Goal: Task Accomplishment & Management: Manage account settings

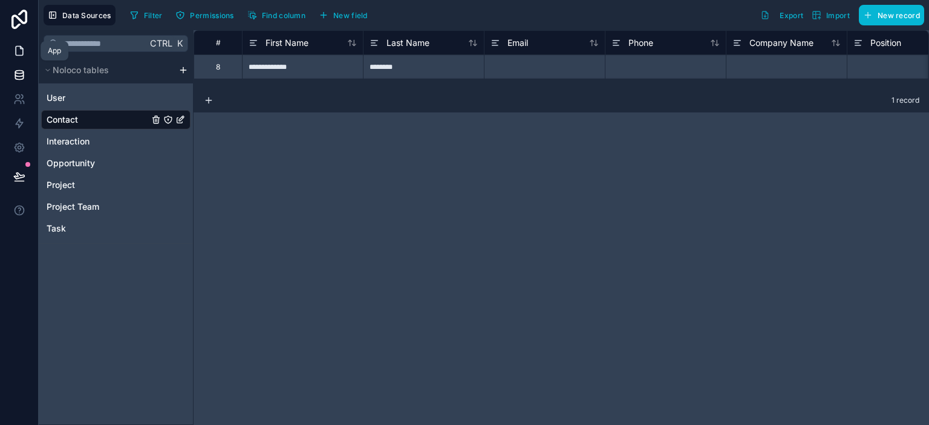
click at [16, 50] on icon at bounding box center [19, 51] width 12 height 12
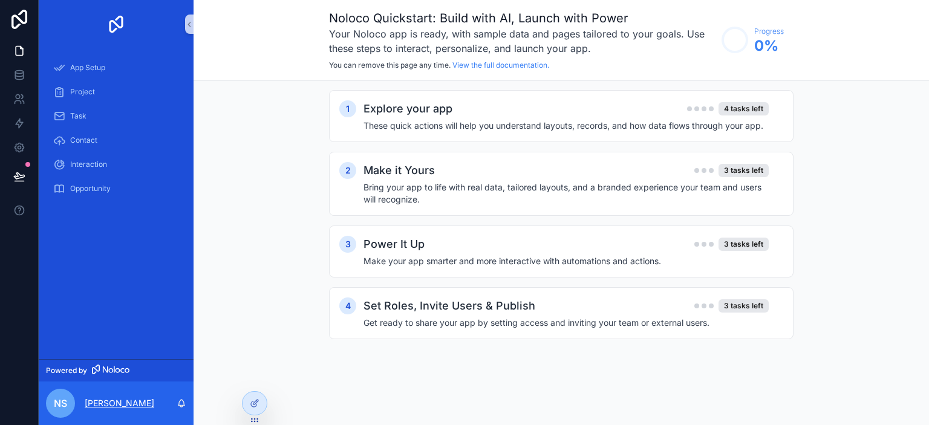
click at [116, 405] on p "[PERSON_NAME]" at bounding box center [120, 403] width 70 height 12
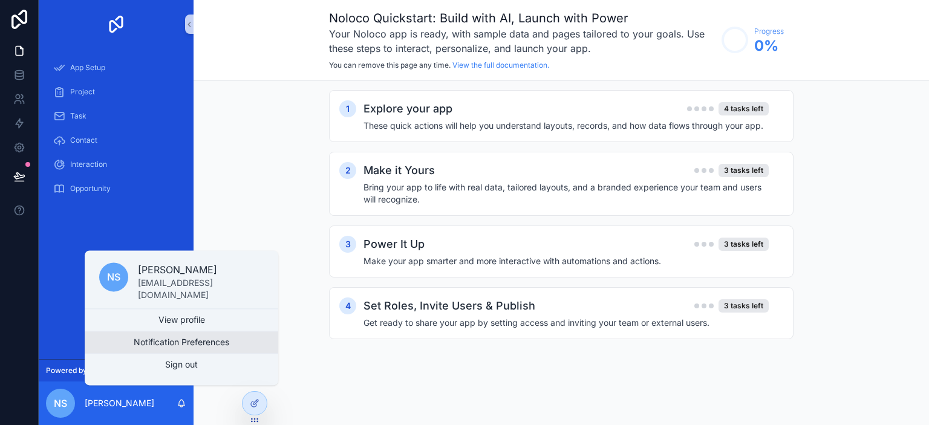
click at [171, 344] on button "Notification Preferences" at bounding box center [182, 342] width 194 height 22
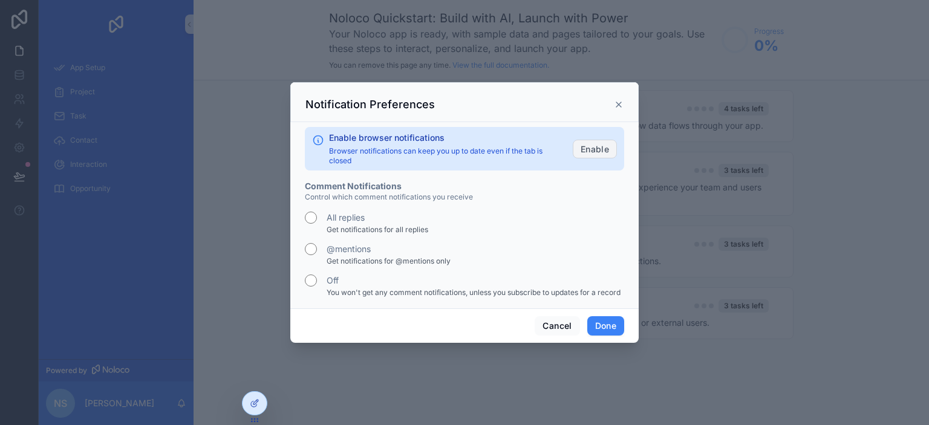
click at [599, 141] on button "Enable" at bounding box center [595, 149] width 44 height 19
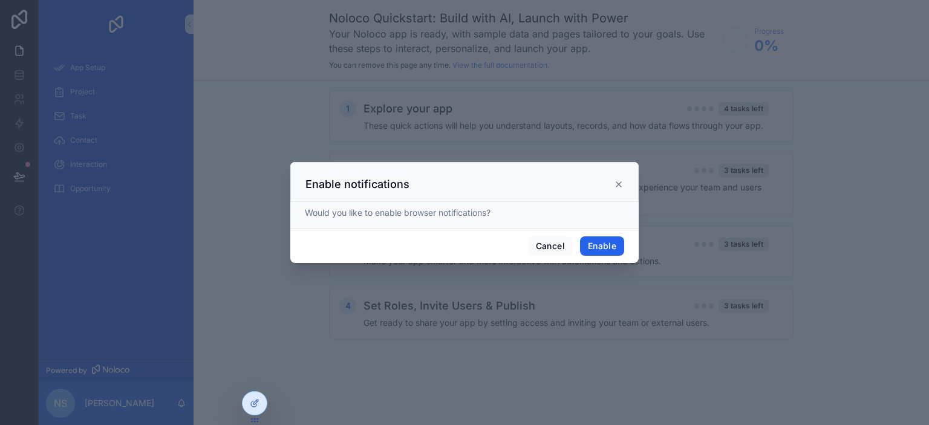
click at [597, 247] on button "Enable" at bounding box center [602, 245] width 44 height 19
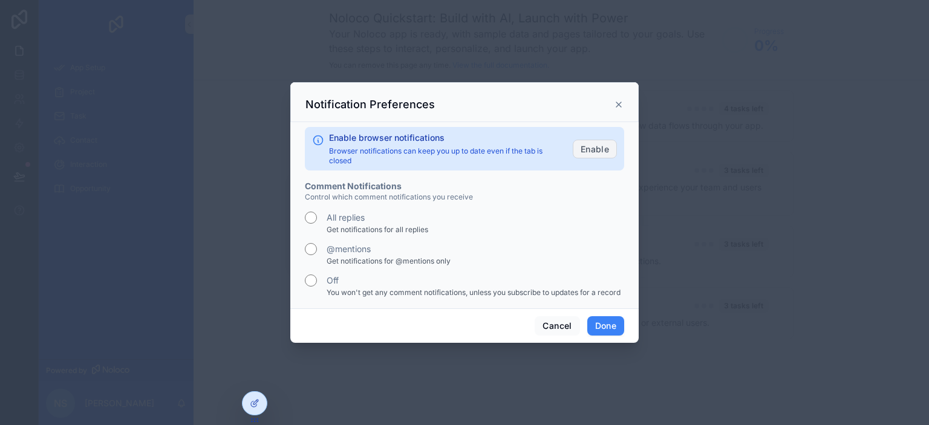
click at [593, 147] on button "Enable" at bounding box center [595, 149] width 44 height 19
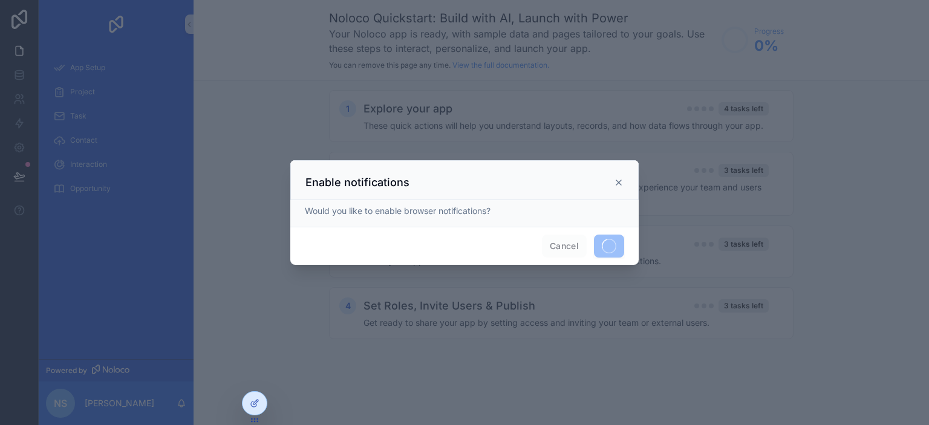
click at [558, 245] on span "Cancel" at bounding box center [564, 246] width 45 height 23
click at [618, 182] on icon "scrollable content" at bounding box center [619, 183] width 10 height 10
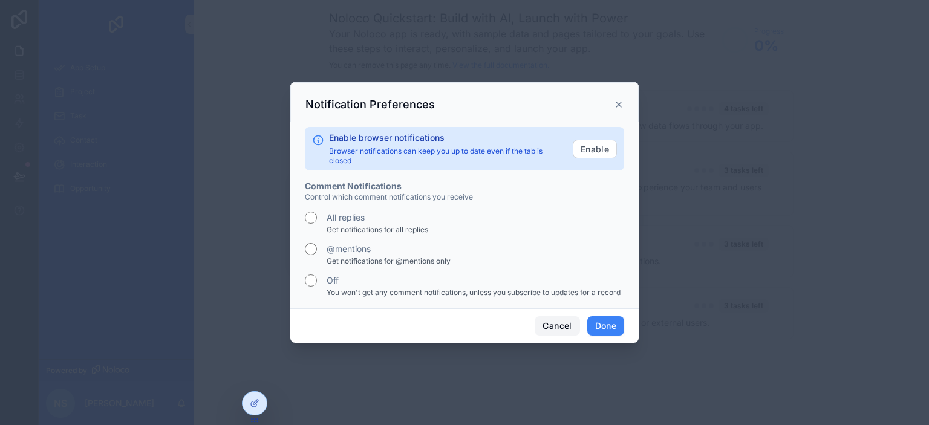
click at [564, 322] on button "Cancel" at bounding box center [557, 325] width 45 height 19
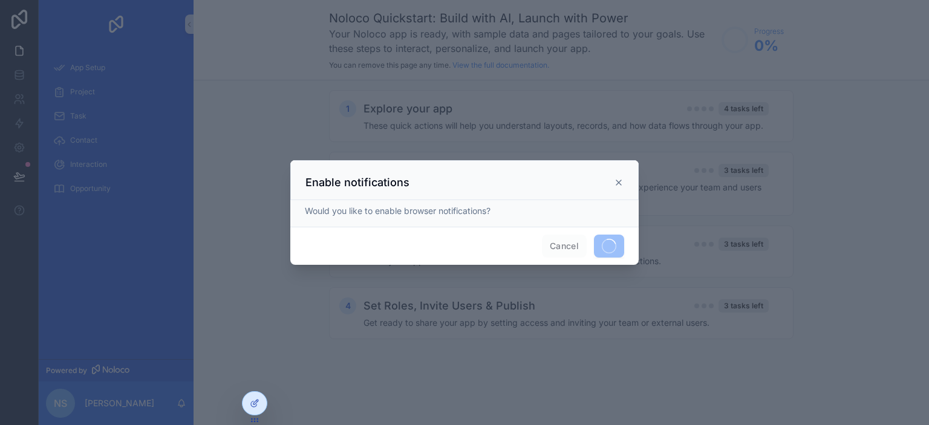
click at [622, 180] on icon "scrollable content" at bounding box center [619, 183] width 10 height 10
click at [617, 186] on icon "scrollable content" at bounding box center [619, 183] width 10 height 10
click at [616, 184] on icon "scrollable content" at bounding box center [619, 183] width 10 height 10
click at [616, 183] on icon "scrollable content" at bounding box center [619, 183] width 10 height 10
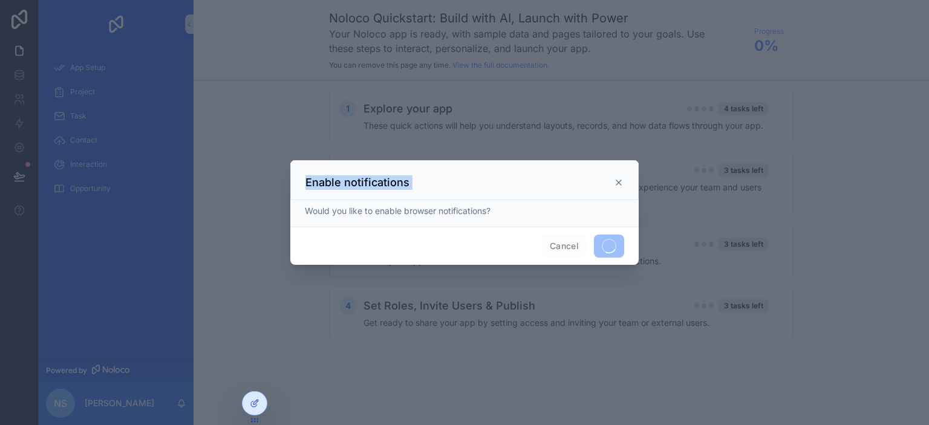
click at [616, 183] on icon "scrollable content" at bounding box center [619, 183] width 10 height 10
click at [556, 244] on span "Cancel" at bounding box center [564, 246] width 45 height 23
click at [616, 183] on icon "scrollable content" at bounding box center [619, 183] width 10 height 10
click at [615, 183] on icon "scrollable content" at bounding box center [619, 183] width 10 height 10
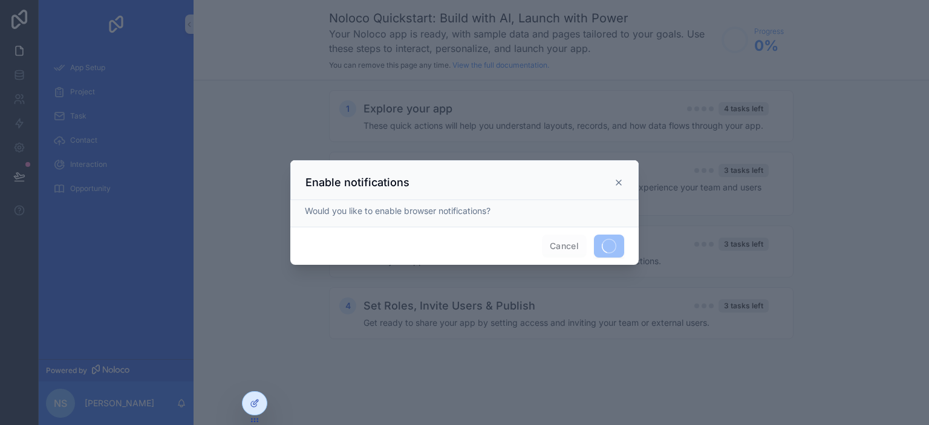
click at [579, 285] on div "scrollable content" at bounding box center [464, 212] width 929 height 425
click at [550, 244] on span "Cancel" at bounding box center [564, 246] width 45 height 23
click at [620, 179] on div "Enable notifications" at bounding box center [464, 182] width 318 height 15
click at [620, 180] on icon "scrollable content" at bounding box center [619, 183] width 10 height 10
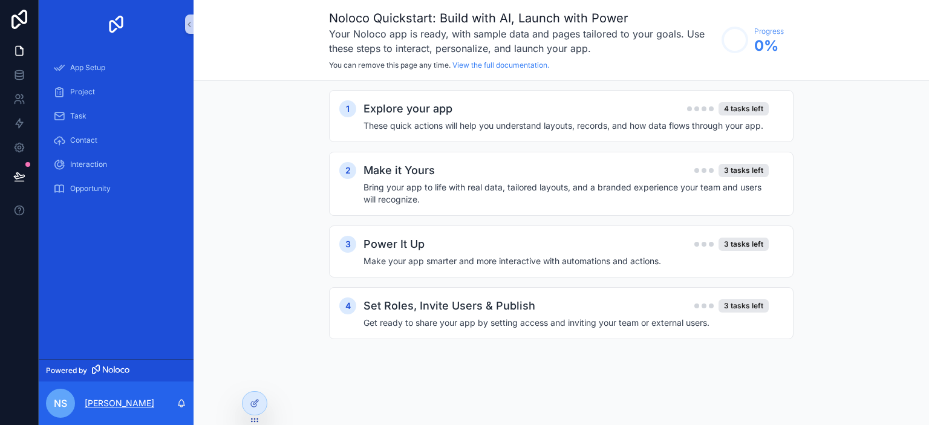
click at [93, 399] on p "[PERSON_NAME]" at bounding box center [120, 403] width 70 height 12
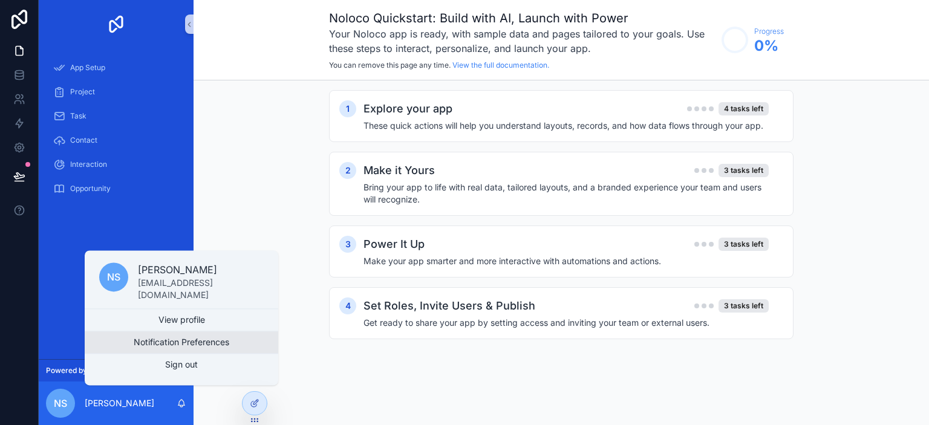
click at [203, 349] on button "Notification Preferences" at bounding box center [182, 342] width 194 height 22
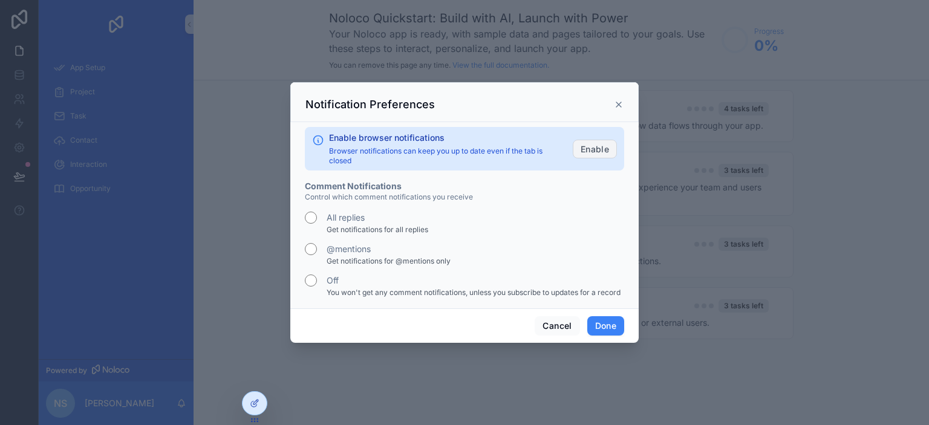
click at [585, 149] on button "Enable" at bounding box center [595, 149] width 44 height 19
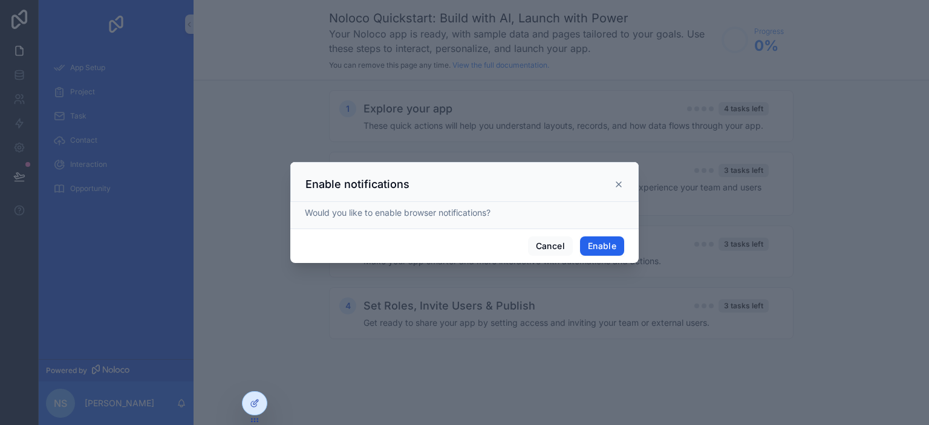
click at [607, 245] on button "Enable" at bounding box center [602, 245] width 44 height 19
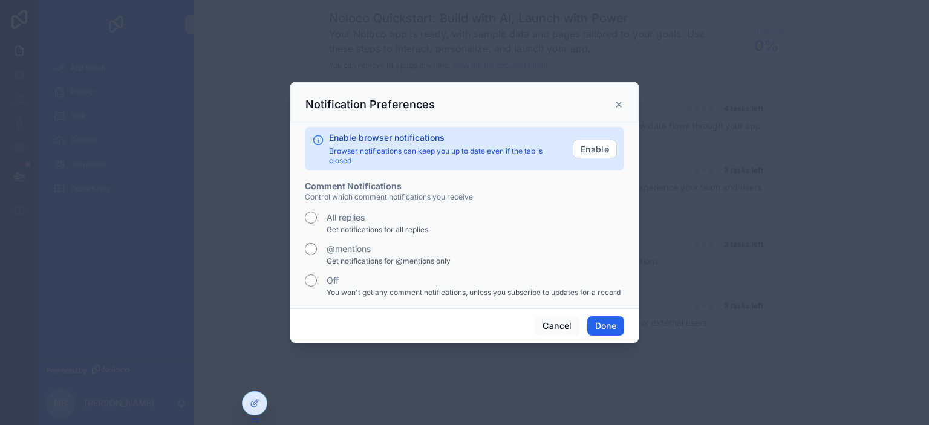
click at [598, 319] on button "Done" at bounding box center [605, 325] width 37 height 19
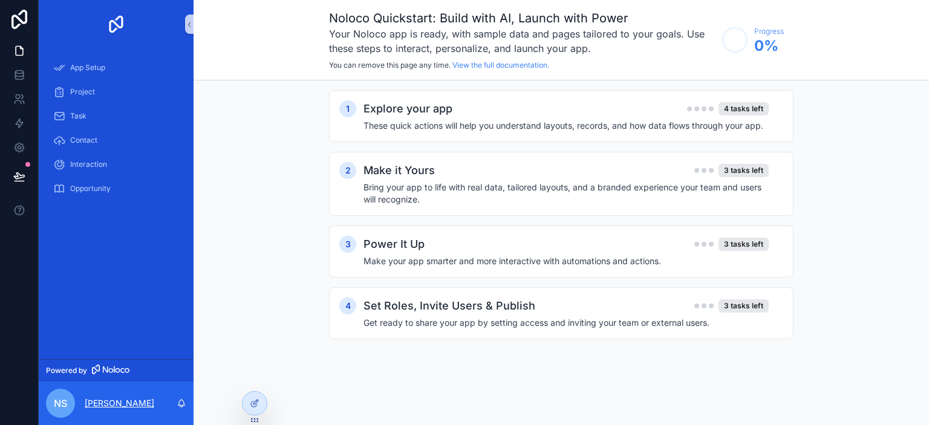
click at [119, 400] on p "[PERSON_NAME]" at bounding box center [120, 403] width 70 height 12
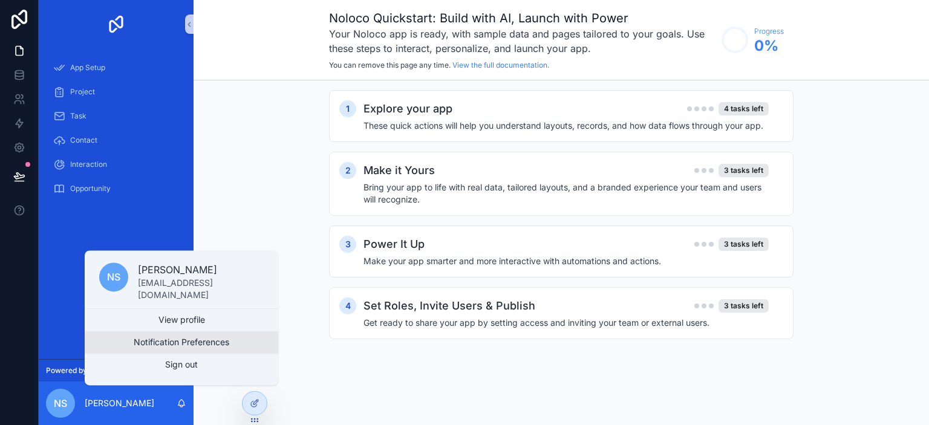
click at [184, 344] on button "Notification Preferences" at bounding box center [182, 342] width 194 height 22
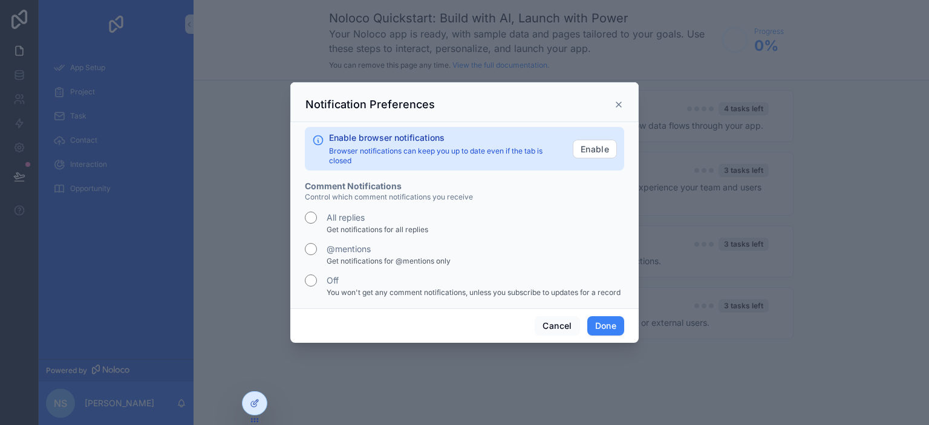
click at [617, 106] on icon "scrollable content" at bounding box center [618, 104] width 5 height 5
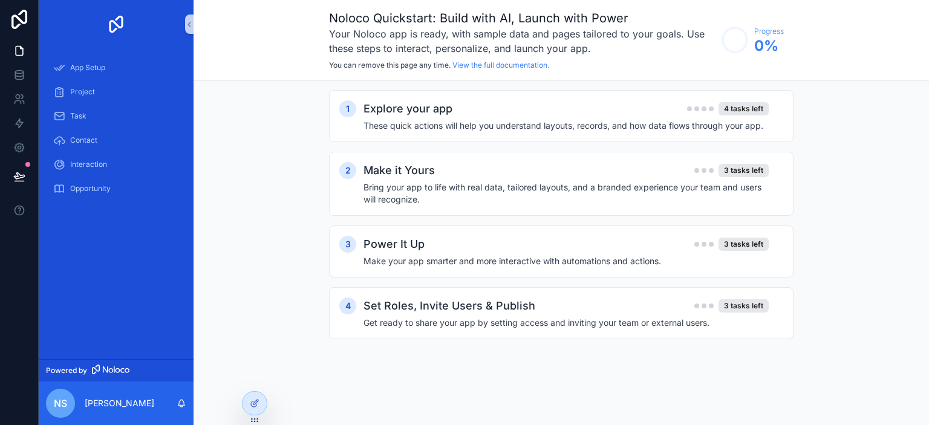
click at [112, 395] on div "nS [PERSON_NAME]" at bounding box center [116, 404] width 155 height 44
click at [114, 397] on p "[PERSON_NAME]" at bounding box center [120, 403] width 70 height 12
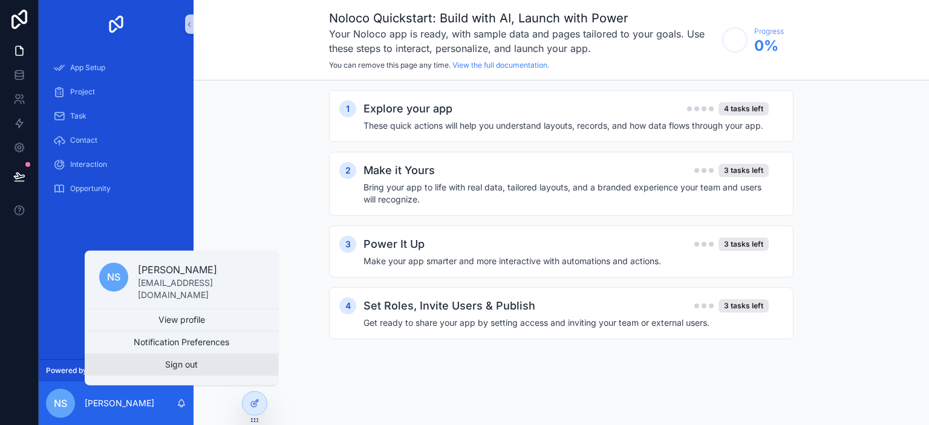
click at [179, 374] on button "Sign out" at bounding box center [182, 365] width 194 height 22
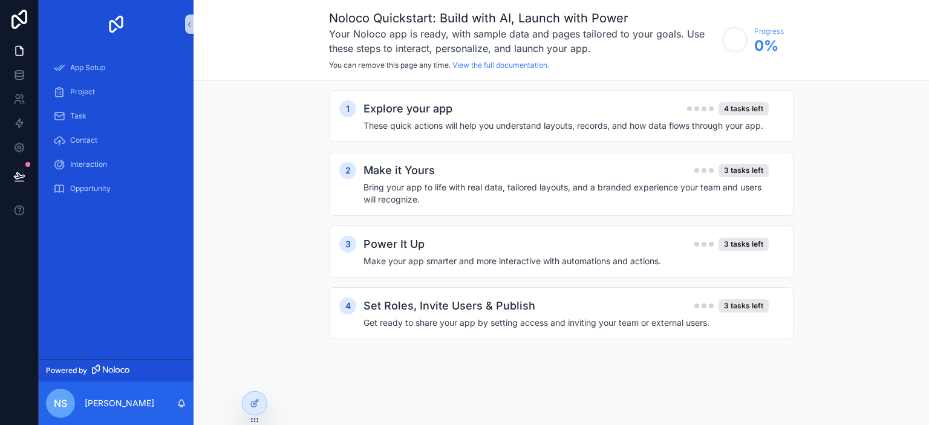
click at [91, 396] on div "nS [PERSON_NAME]" at bounding box center [116, 404] width 155 height 44
click at [99, 401] on p "[PERSON_NAME]" at bounding box center [120, 403] width 70 height 12
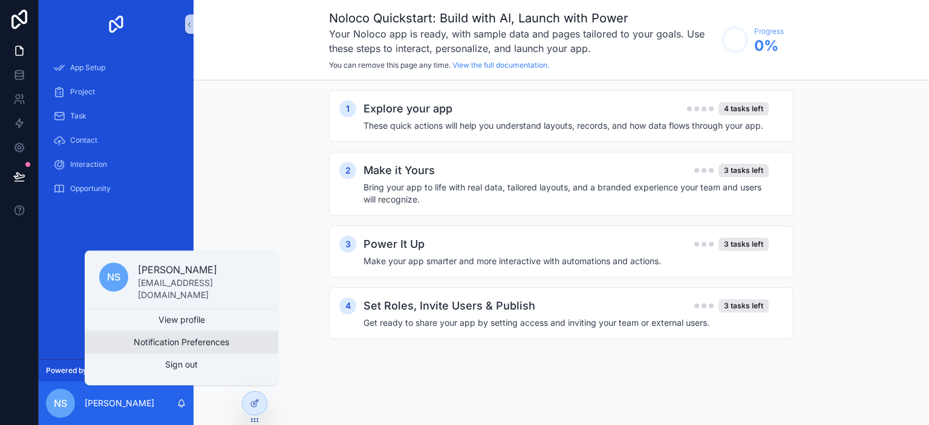
click at [181, 338] on button "Notification Preferences" at bounding box center [182, 342] width 194 height 22
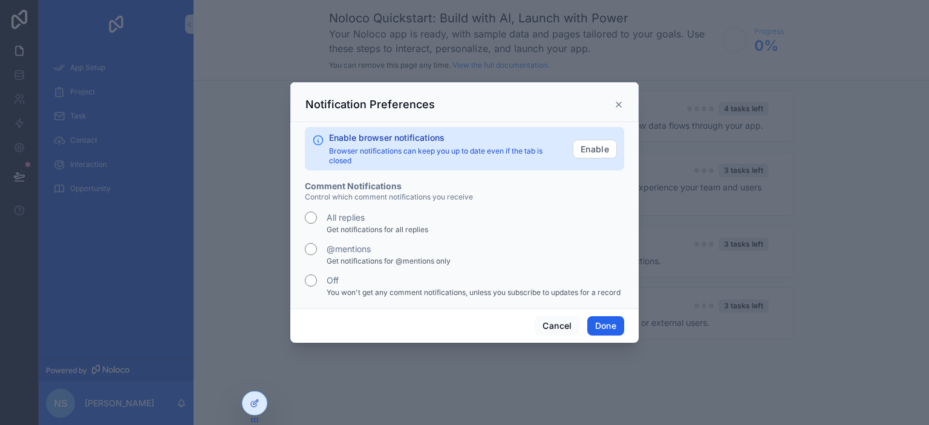
click at [601, 325] on button "Done" at bounding box center [605, 325] width 37 height 19
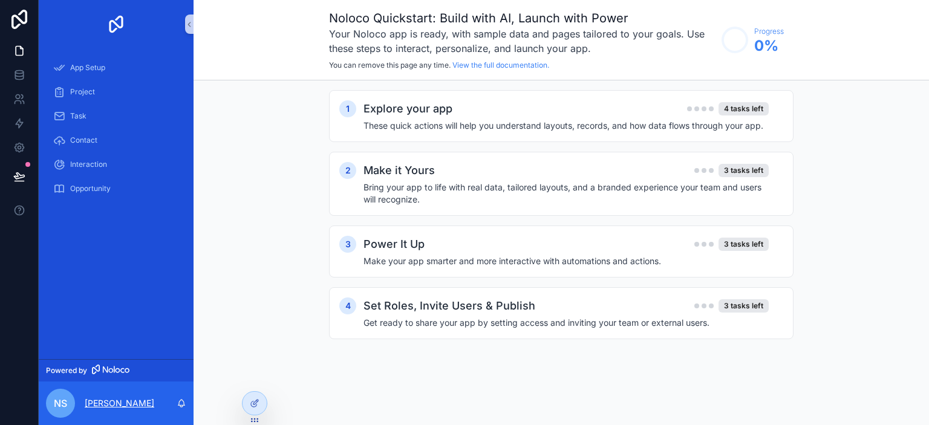
click at [96, 399] on p "[PERSON_NAME]" at bounding box center [120, 403] width 70 height 12
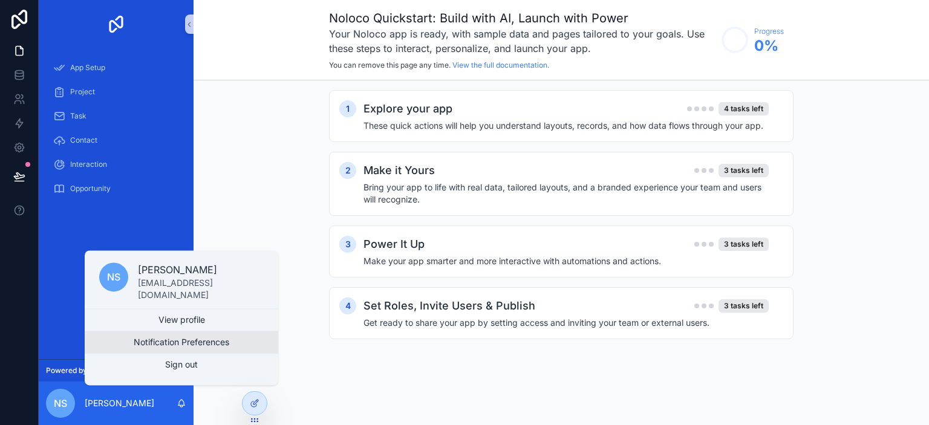
click at [163, 343] on button "Notification Preferences" at bounding box center [182, 342] width 194 height 22
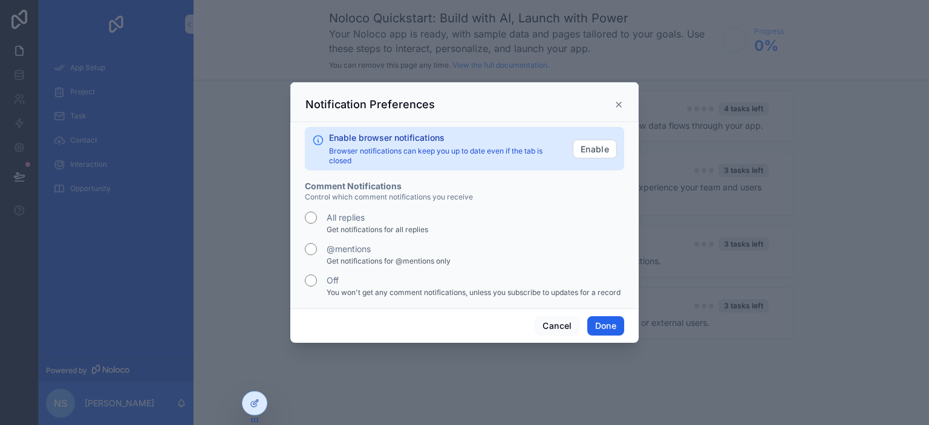
click at [617, 323] on button "Done" at bounding box center [605, 325] width 37 height 19
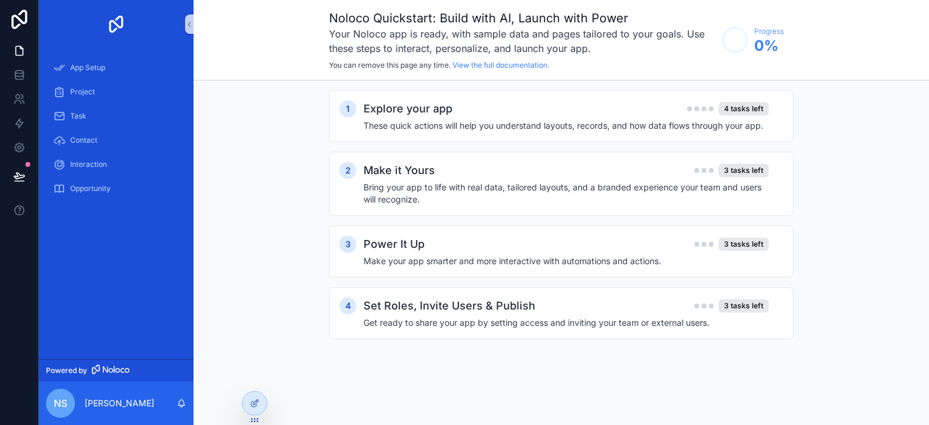
click at [63, 396] on span "nS" at bounding box center [60, 403] width 13 height 15
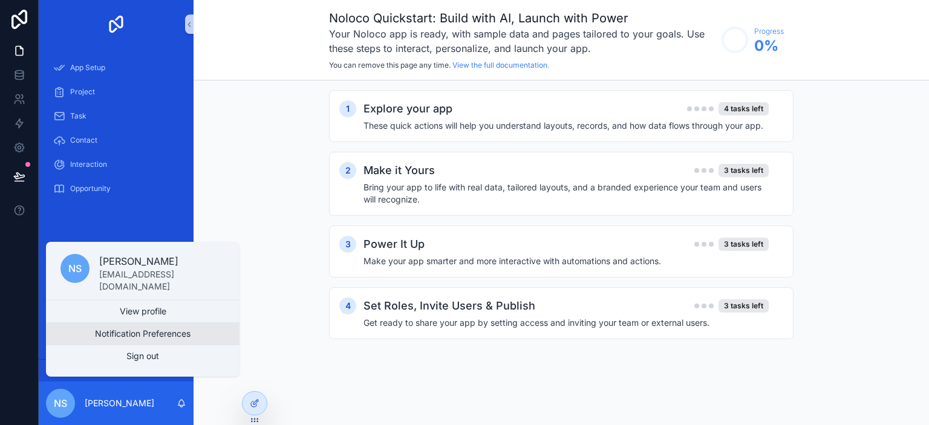
click at [147, 339] on button "Notification Preferences" at bounding box center [143, 334] width 194 height 22
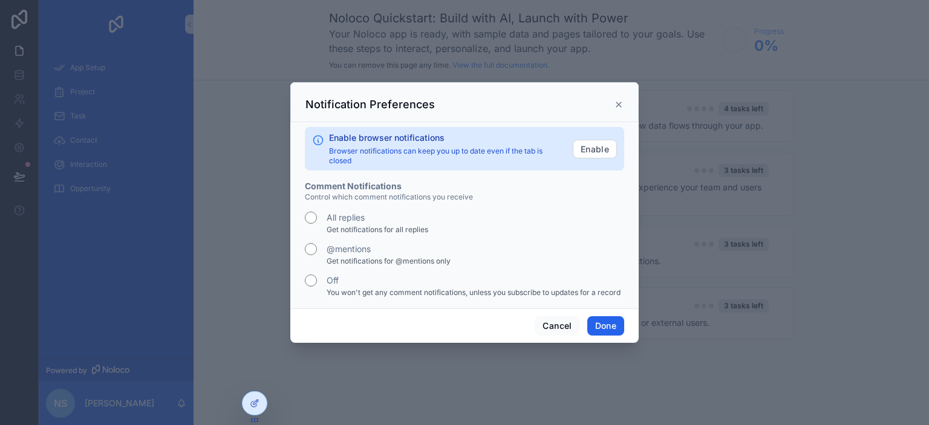
click at [588, 318] on button "Done" at bounding box center [605, 325] width 37 height 19
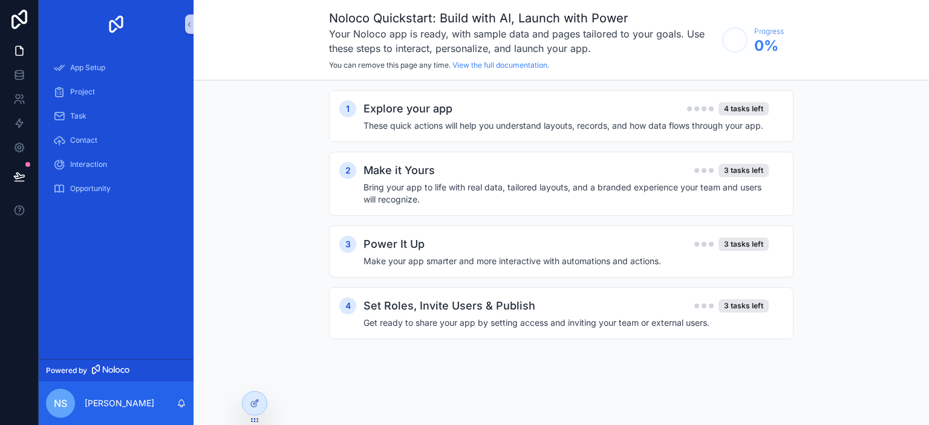
click at [67, 398] on span "nS" at bounding box center [60, 403] width 13 height 15
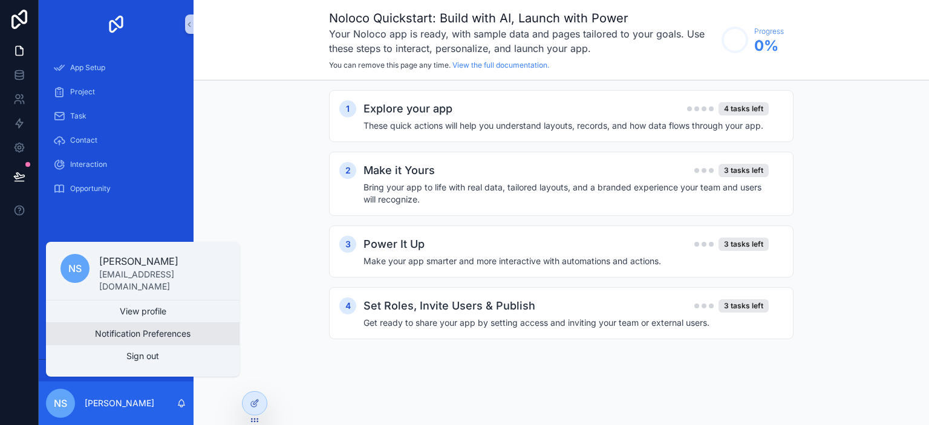
click at [145, 335] on button "Notification Preferences" at bounding box center [143, 334] width 194 height 22
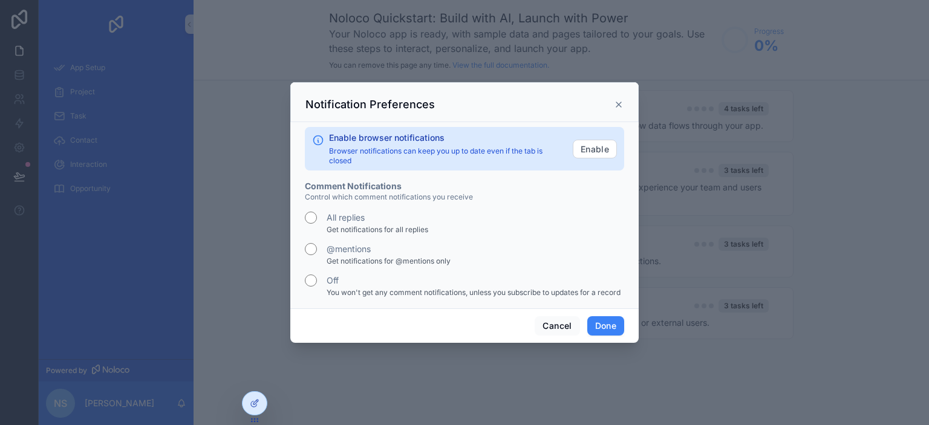
click at [473, 254] on div "@mentions" at bounding box center [464, 249] width 319 height 12
click at [608, 324] on button "Done" at bounding box center [605, 325] width 37 height 19
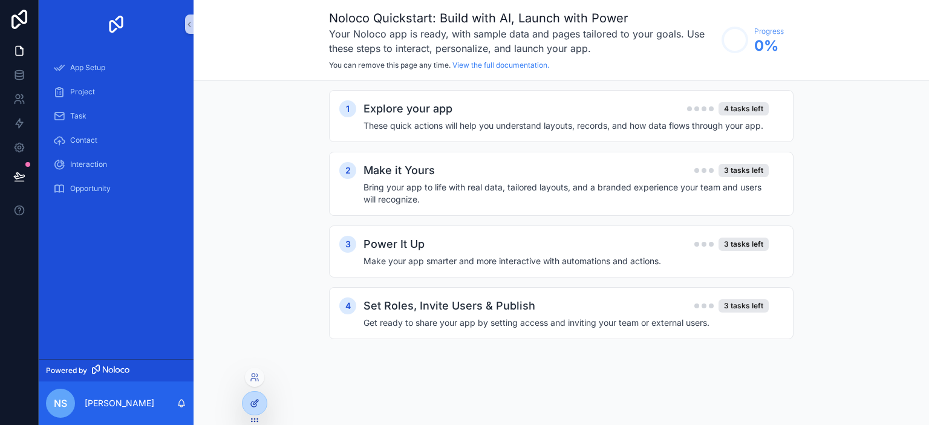
click at [258, 399] on icon at bounding box center [255, 404] width 10 height 10
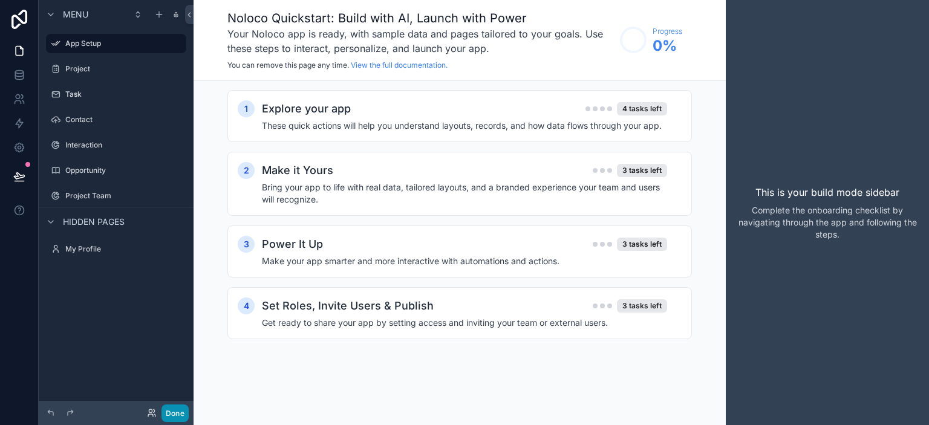
click at [181, 413] on button "Done" at bounding box center [174, 414] width 27 height 18
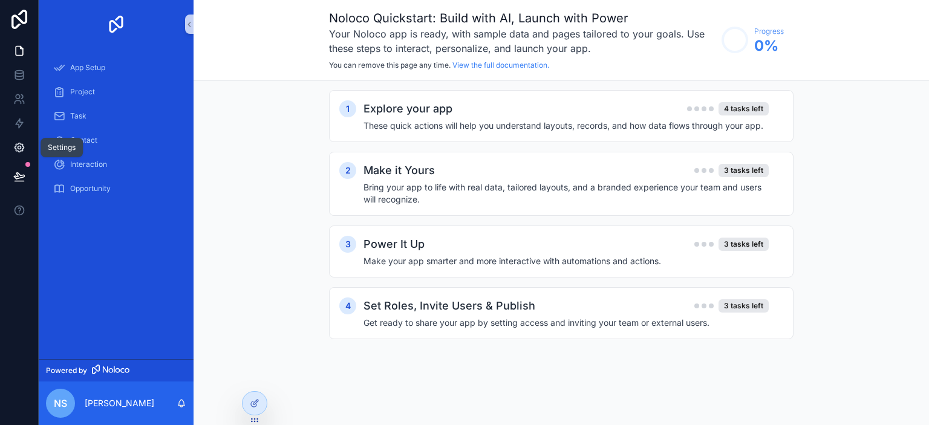
click at [24, 152] on icon at bounding box center [19, 148] width 12 height 12
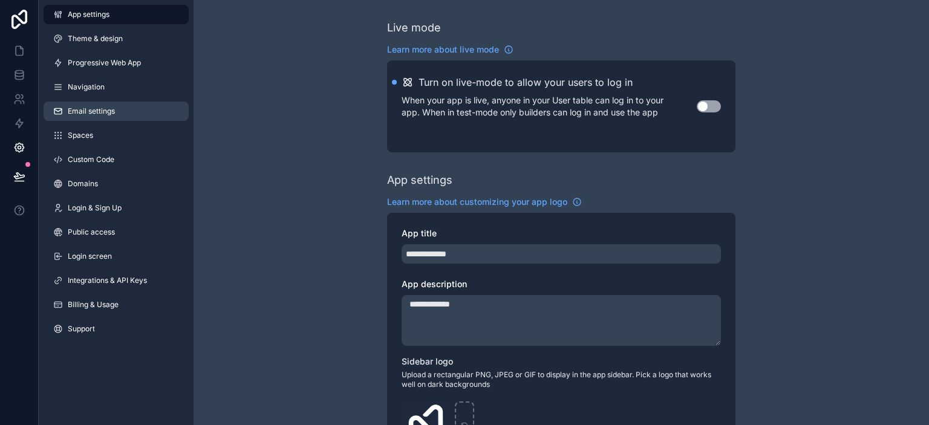
click at [100, 111] on span "Email settings" at bounding box center [91, 111] width 47 height 10
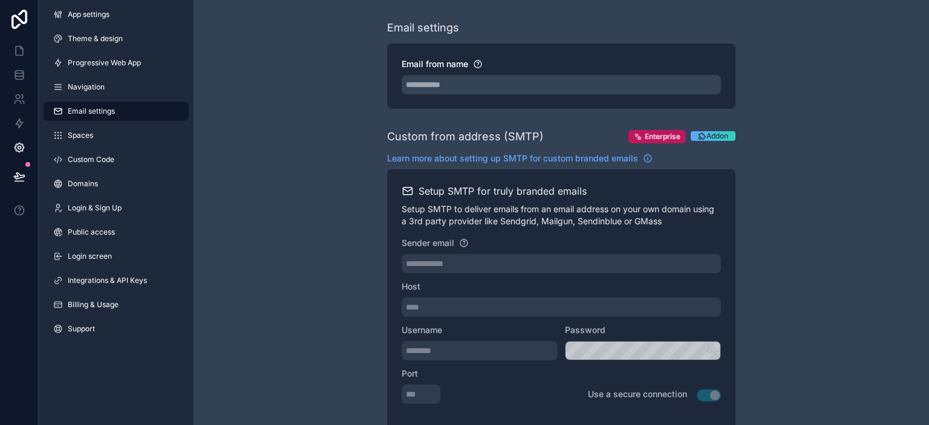
click at [106, 109] on span "Email settings" at bounding box center [91, 111] width 47 height 10
click at [96, 83] on span "Navigation" at bounding box center [86, 87] width 37 height 10
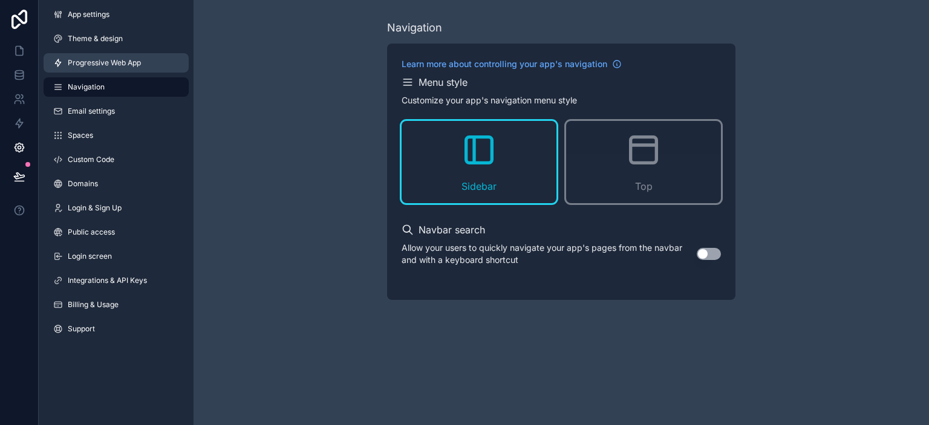
click at [102, 65] on span "Progressive Web App" at bounding box center [104, 63] width 73 height 10
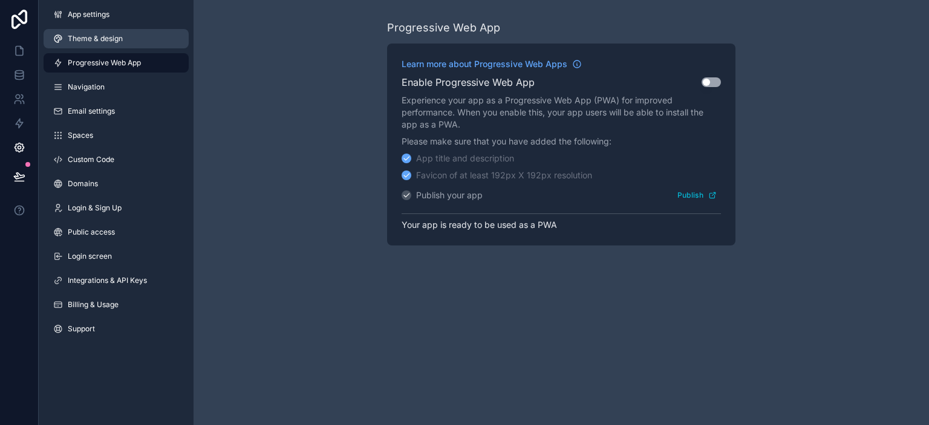
click at [100, 37] on span "Theme & design" at bounding box center [95, 39] width 55 height 10
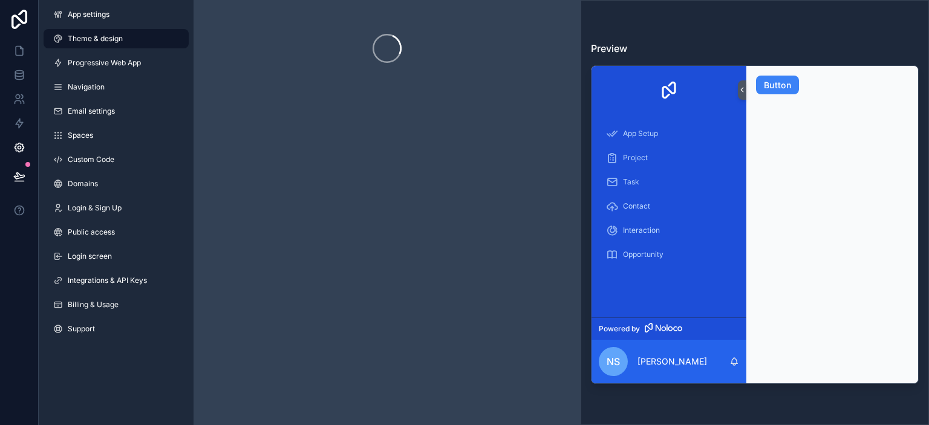
click at [106, 2] on div "App settings Theme & design Progressive Web App Navigation Email settings Space…" at bounding box center [116, 174] width 155 height 348
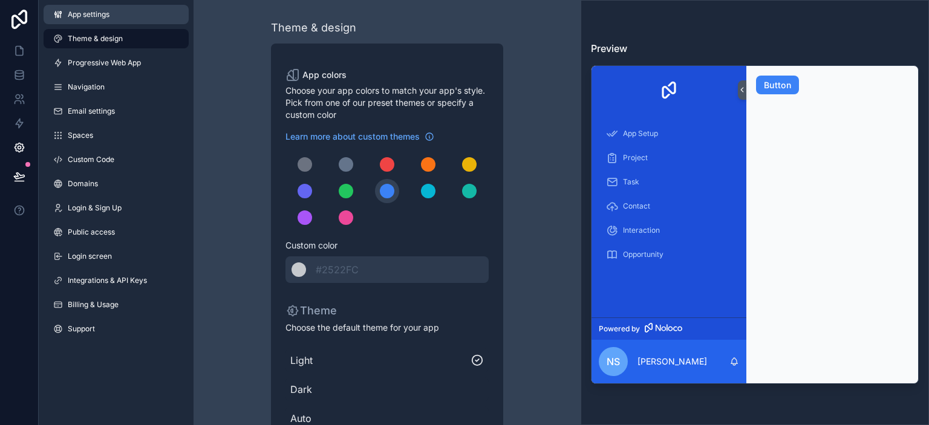
click at [102, 10] on span "App settings" at bounding box center [89, 15] width 42 height 10
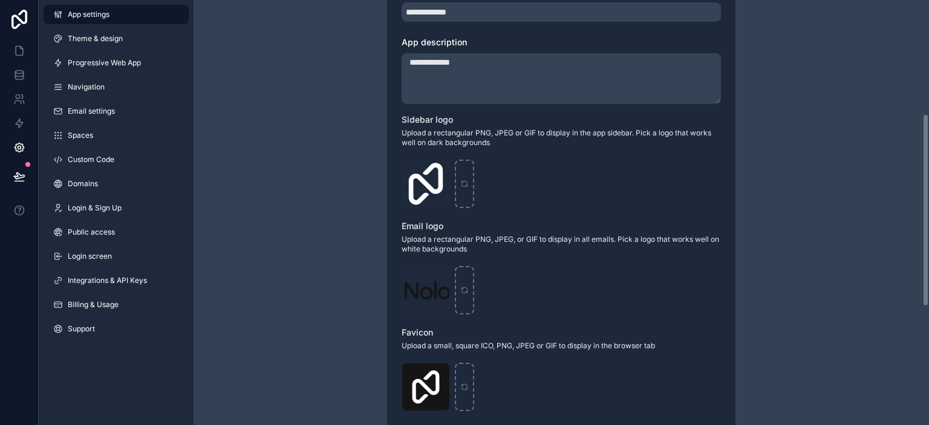
scroll to position [302, 0]
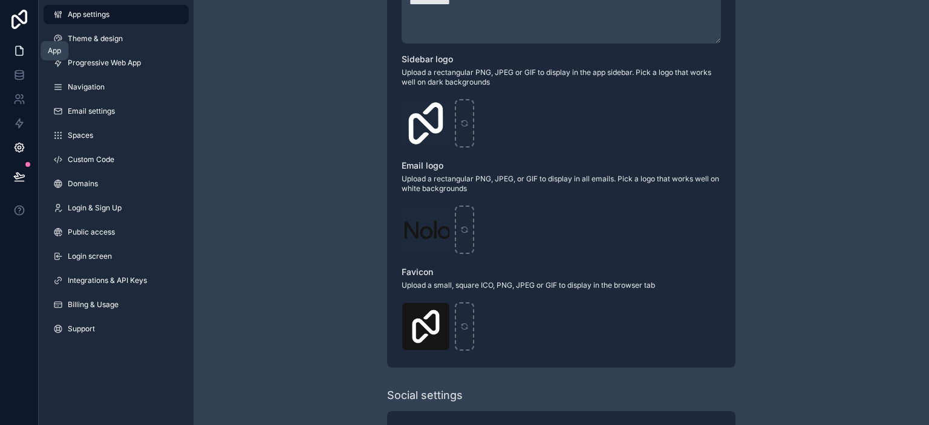
click at [20, 52] on icon at bounding box center [19, 51] width 12 height 12
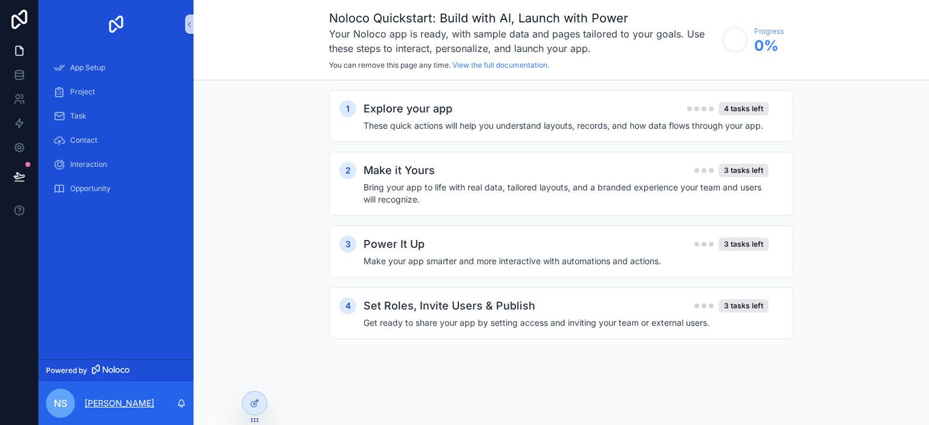
click at [114, 403] on p "[PERSON_NAME]" at bounding box center [120, 403] width 70 height 12
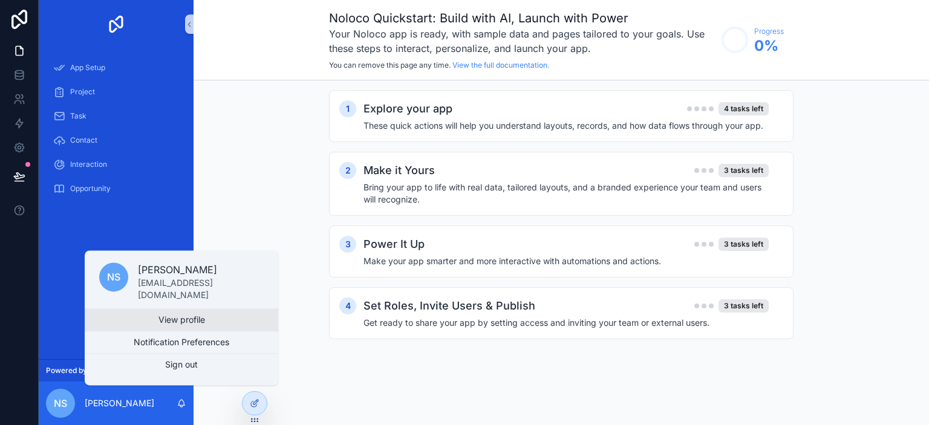
click at [168, 321] on link "View profile" at bounding box center [182, 320] width 194 height 22
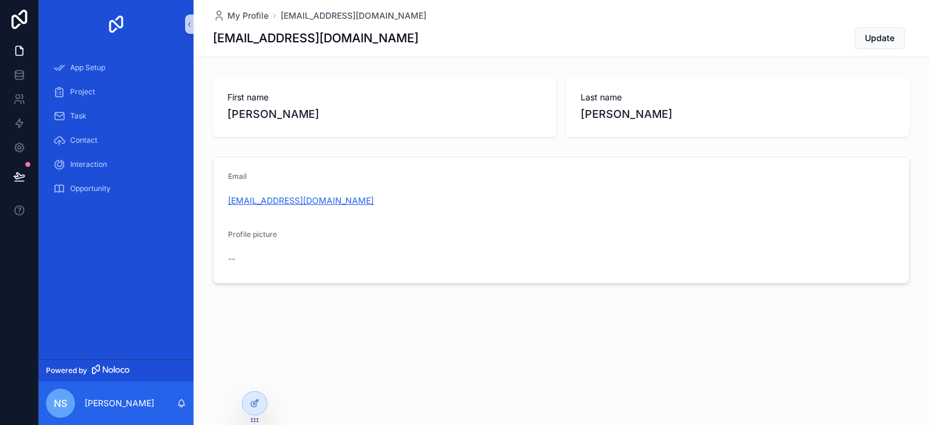
click at [330, 203] on link "[EMAIL_ADDRESS][DOMAIN_NAME]" at bounding box center [301, 201] width 146 height 12
click at [876, 43] on span "Update" at bounding box center [880, 38] width 30 height 12
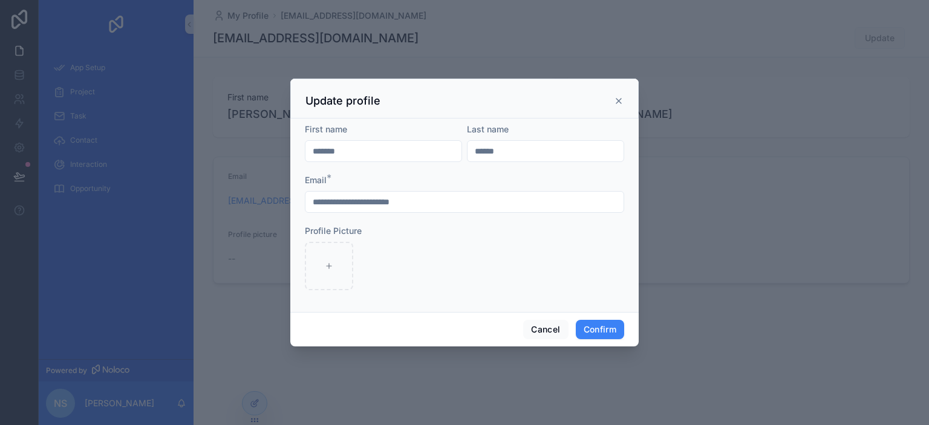
click at [612, 101] on div "Update profile" at bounding box center [464, 101] width 318 height 15
click at [617, 103] on icon at bounding box center [619, 101] width 10 height 10
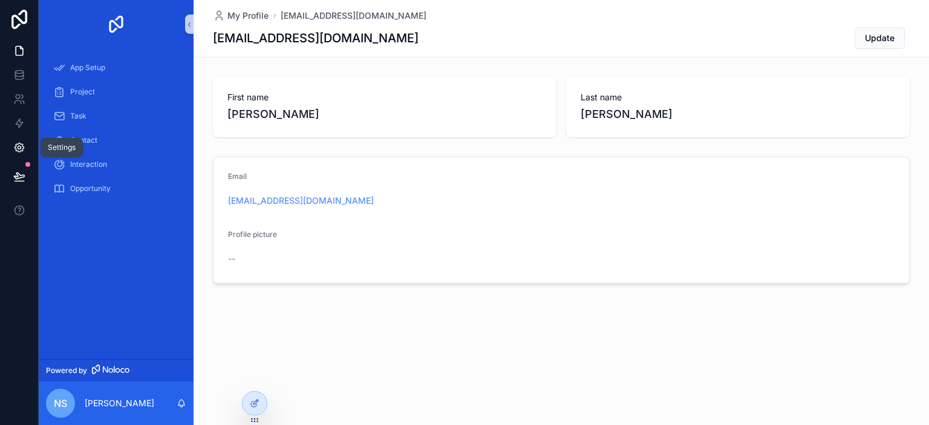
click at [16, 157] on link at bounding box center [19, 147] width 38 height 24
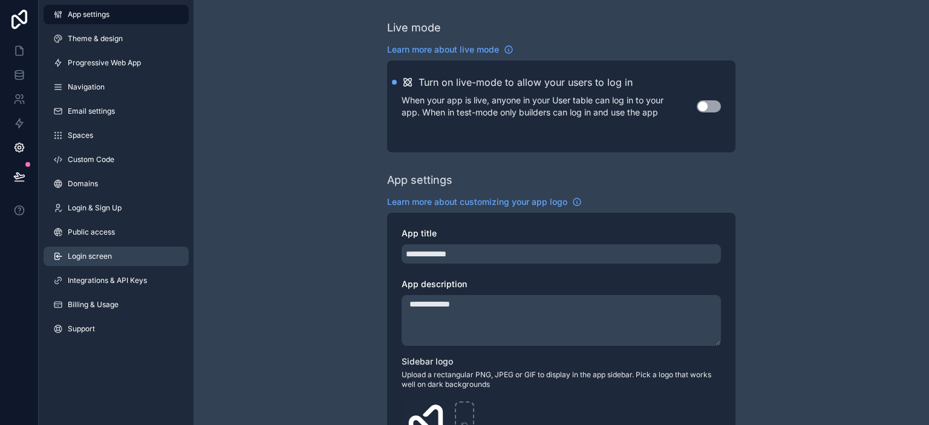
click at [103, 256] on span "Login screen" at bounding box center [90, 257] width 44 height 10
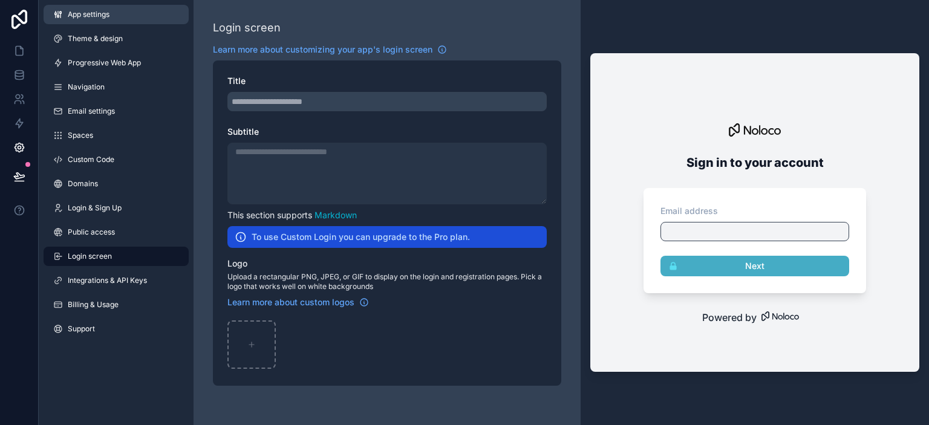
click at [94, 14] on span "App settings" at bounding box center [89, 15] width 42 height 10
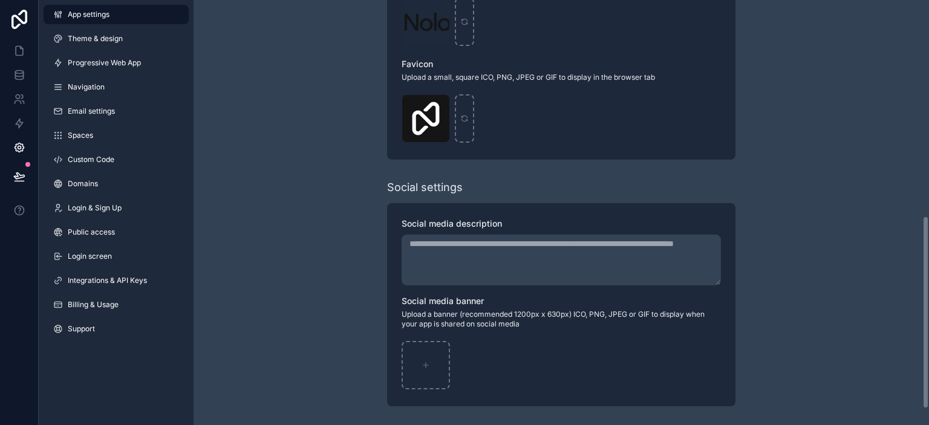
scroll to position [208, 0]
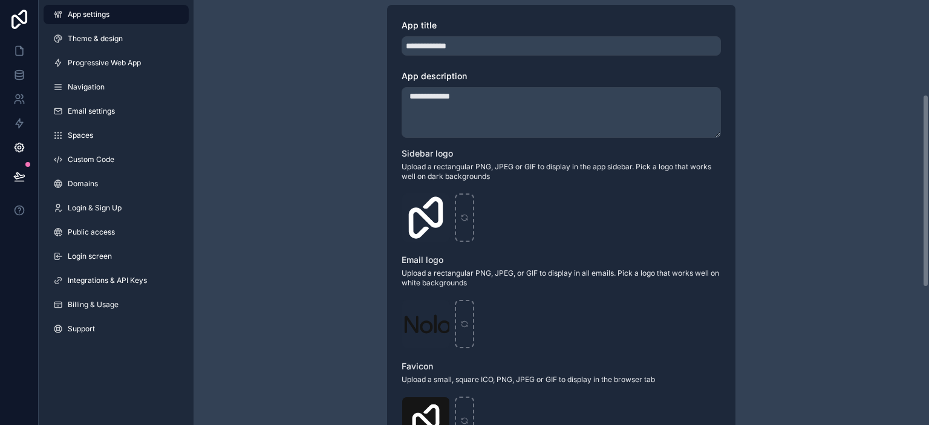
click at [764, 157] on div "**********" at bounding box center [561, 260] width 735 height 936
click at [19, 96] on icon at bounding box center [18, 97] width 4 height 4
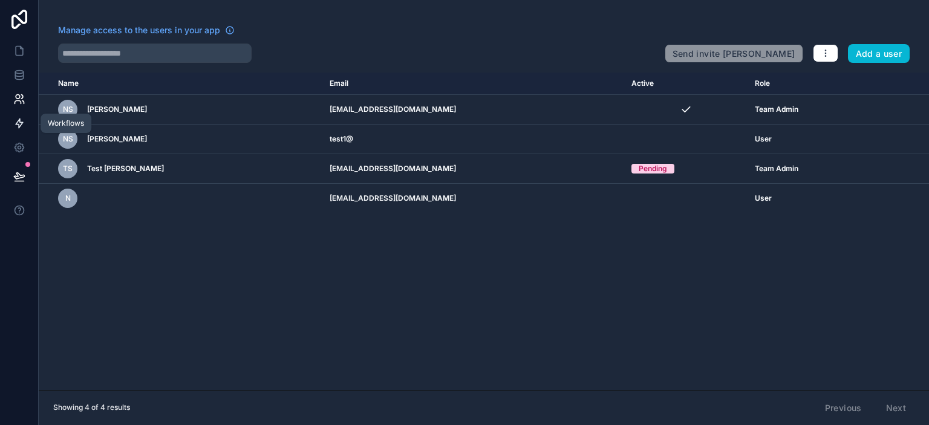
click at [21, 129] on icon at bounding box center [19, 123] width 12 height 12
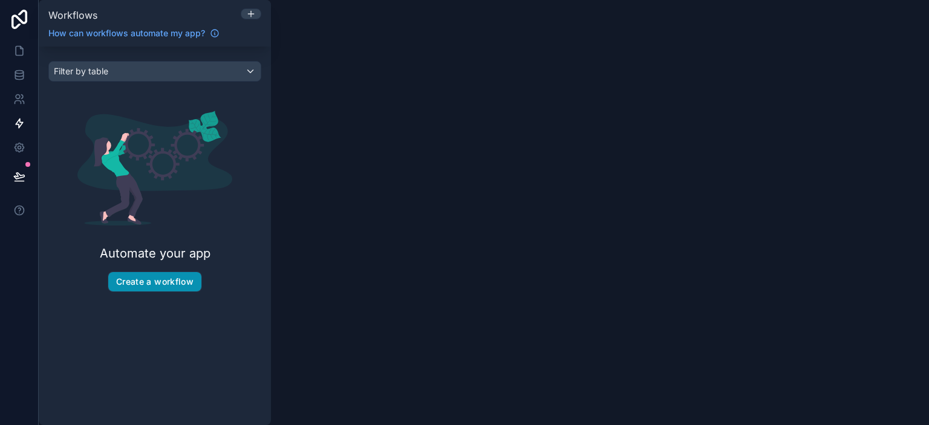
click at [134, 279] on button "Create a workflow" at bounding box center [154, 281] width 93 height 19
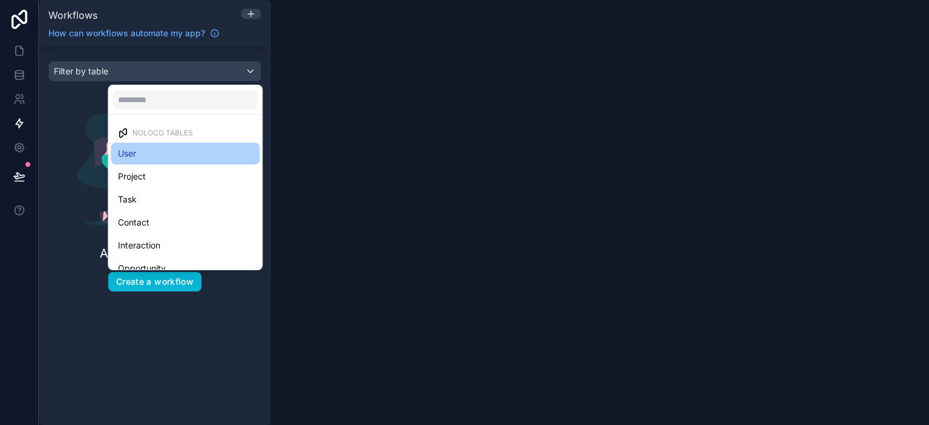
click at [142, 156] on div "User" at bounding box center [185, 153] width 134 height 15
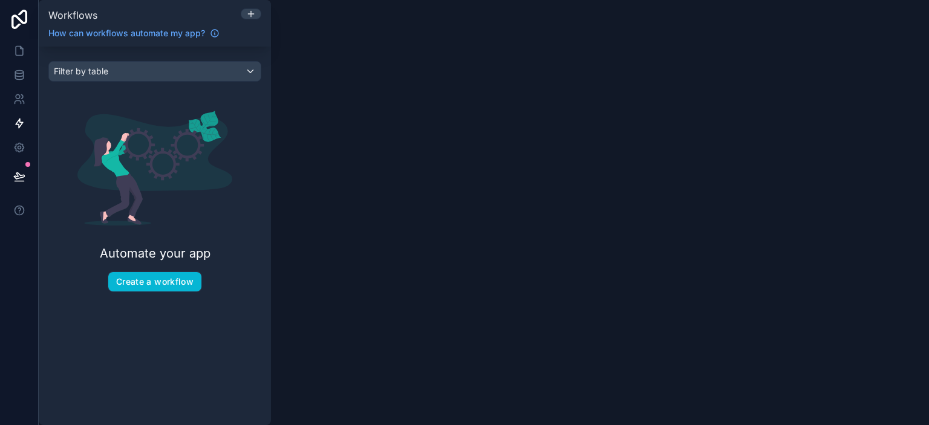
click at [106, 279] on div "Automate your app Create a workflow" at bounding box center [154, 201] width 213 height 220
click at [148, 279] on button "Create a workflow" at bounding box center [154, 281] width 93 height 19
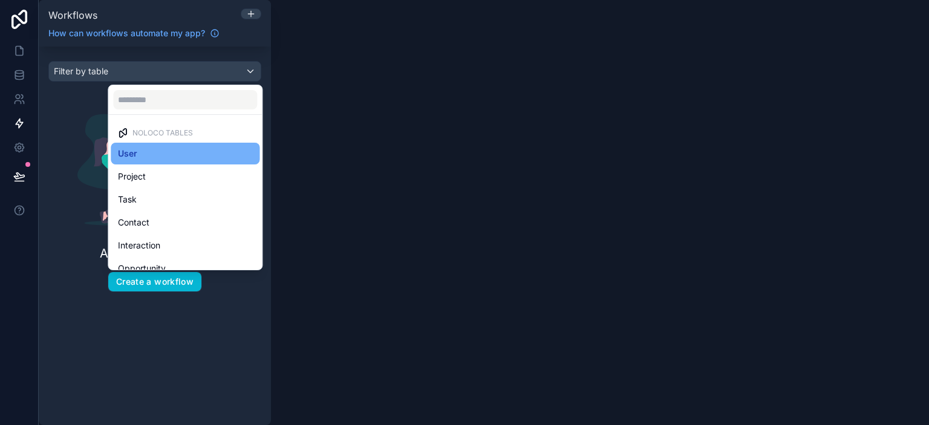
click at [212, 156] on div "User" at bounding box center [185, 153] width 134 height 15
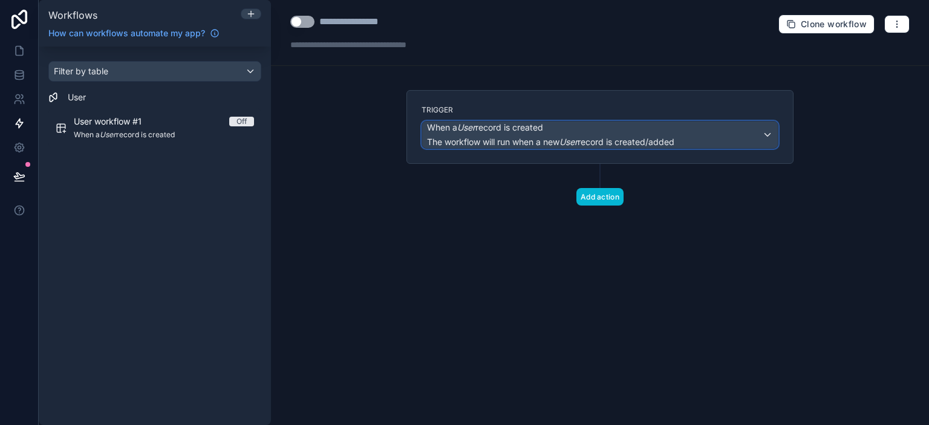
click at [766, 135] on div "When a User record is created The workflow will run when a new User record is c…" at bounding box center [600, 135] width 356 height 27
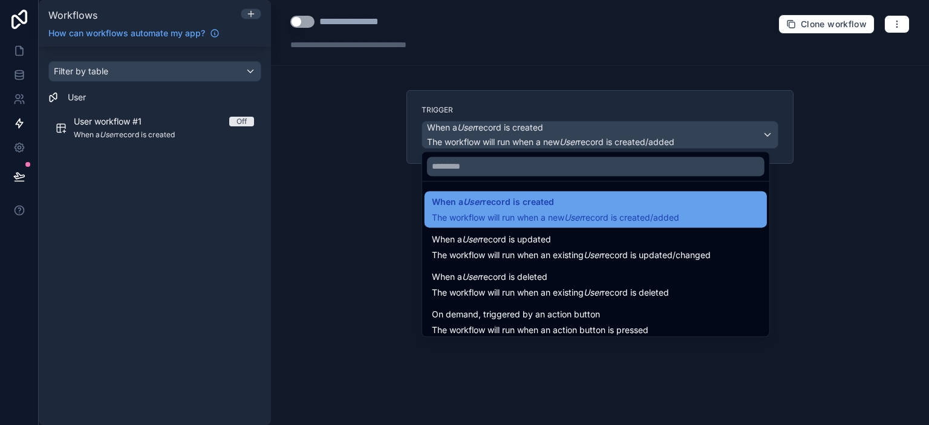
click at [579, 213] on em "User" at bounding box center [573, 217] width 18 height 10
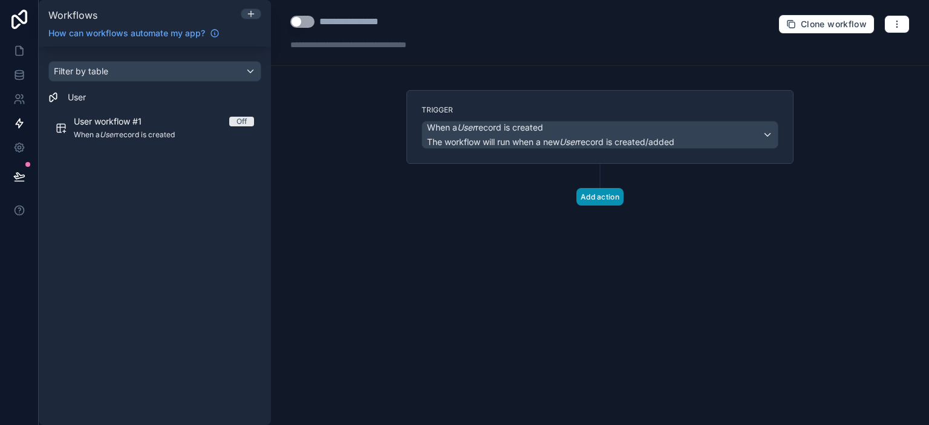
click at [605, 199] on button "Add action" at bounding box center [599, 197] width 47 height 18
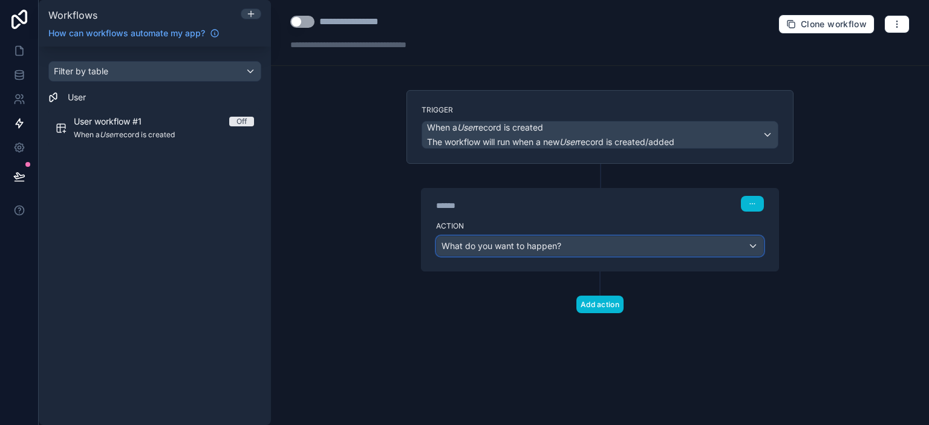
click at [568, 246] on div "What do you want to happen?" at bounding box center [600, 245] width 327 height 19
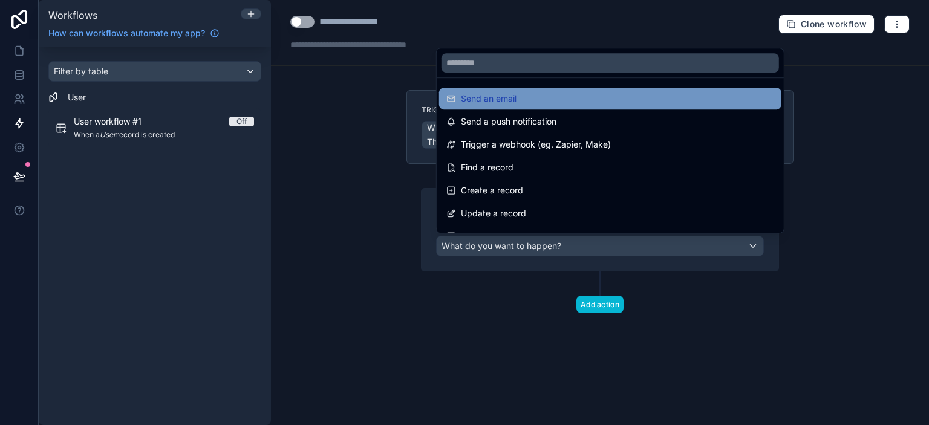
click at [500, 100] on span "Send an email" at bounding box center [489, 98] width 56 height 15
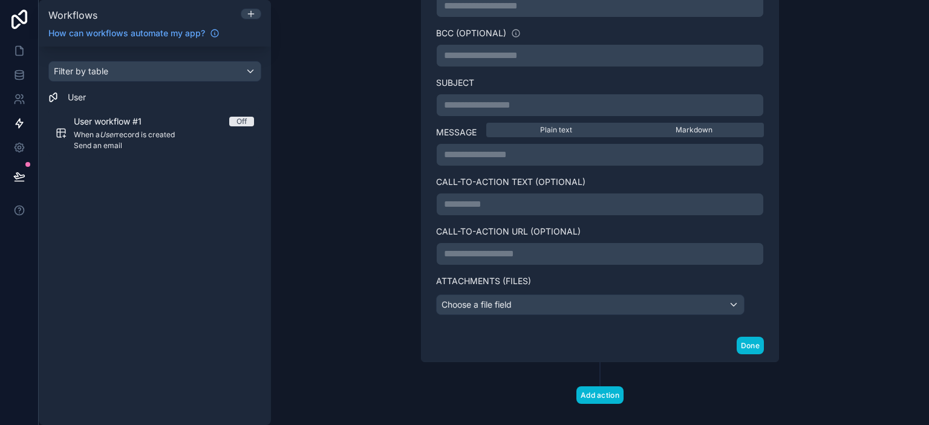
scroll to position [363, 0]
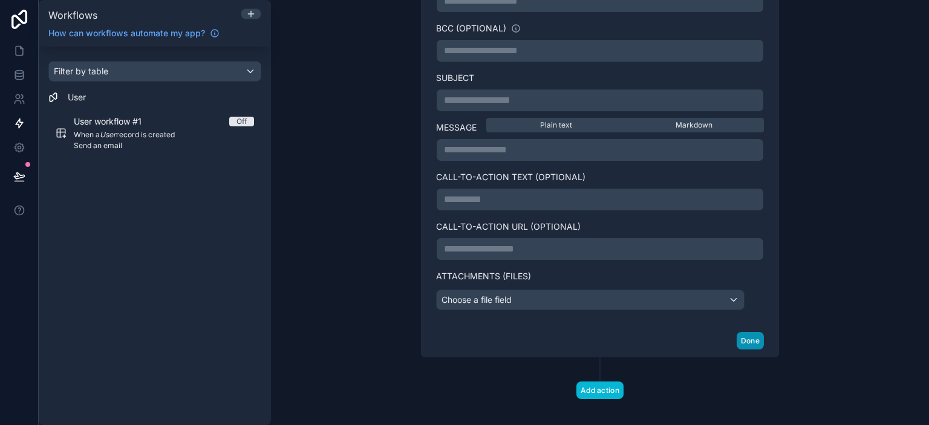
click at [743, 335] on button "Done" at bounding box center [750, 341] width 27 height 18
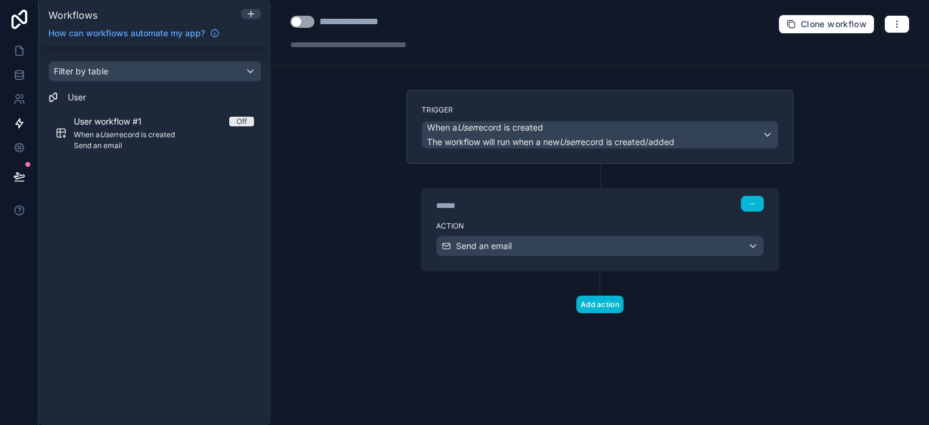
scroll to position [0, 0]
drag, startPoint x: 827, startPoint y: 21, endPoint x: 611, endPoint y: 86, distance: 225.0
click at [826, 21] on span "Clone workflow" at bounding box center [834, 24] width 66 height 11
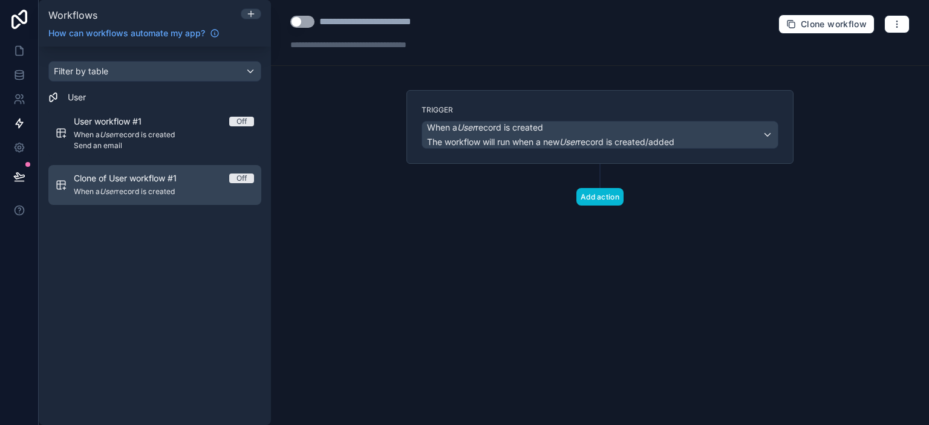
click at [101, 186] on div "Clone of User workflow #1 Off When a User record is created" at bounding box center [164, 184] width 180 height 25
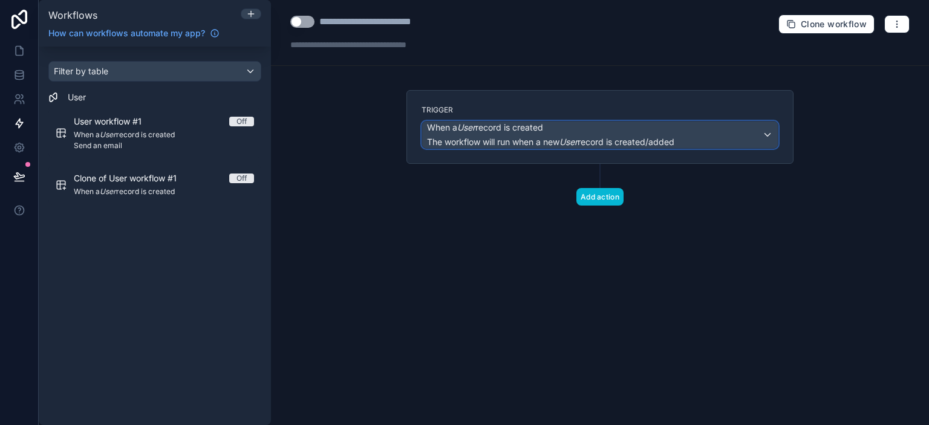
click at [767, 132] on div "When a User record is created The workflow will run when a new User record is c…" at bounding box center [600, 135] width 356 height 27
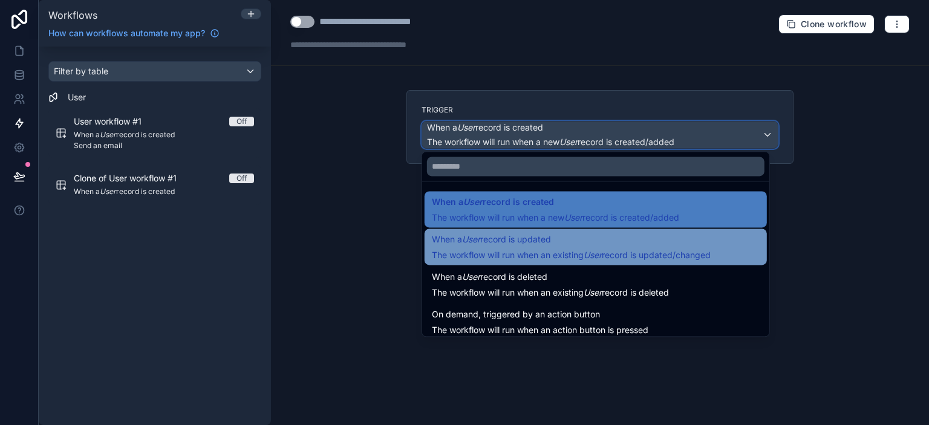
scroll to position [44, 0]
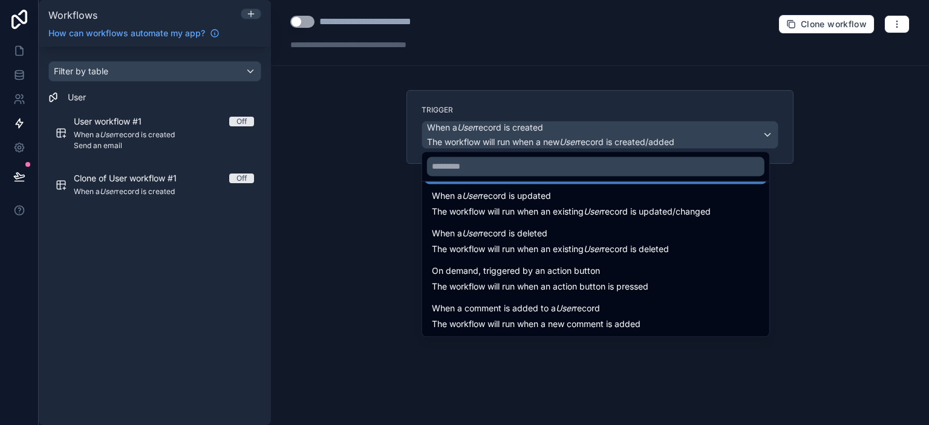
click at [904, 227] on div at bounding box center [464, 212] width 929 height 425
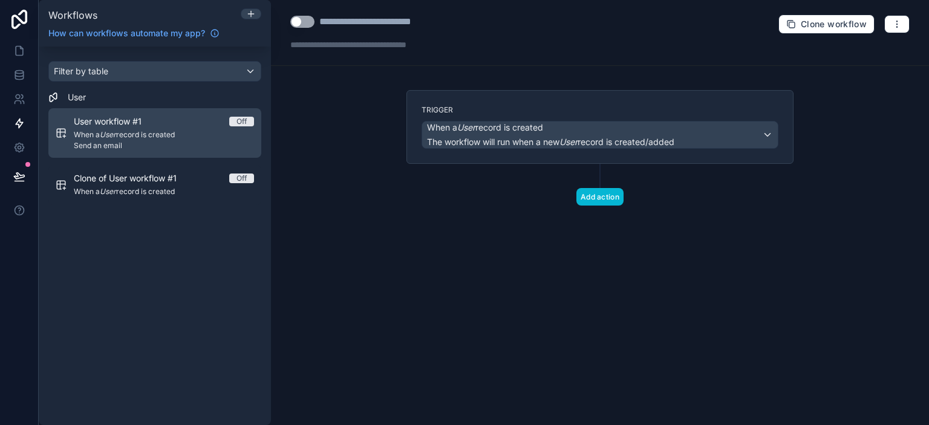
click at [102, 135] on em "User" at bounding box center [108, 134] width 16 height 9
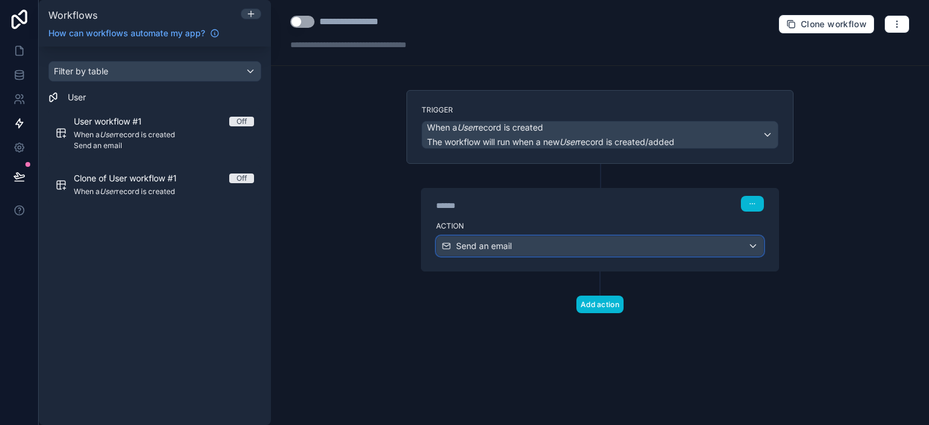
click at [756, 244] on div "Send an email" at bounding box center [600, 245] width 327 height 19
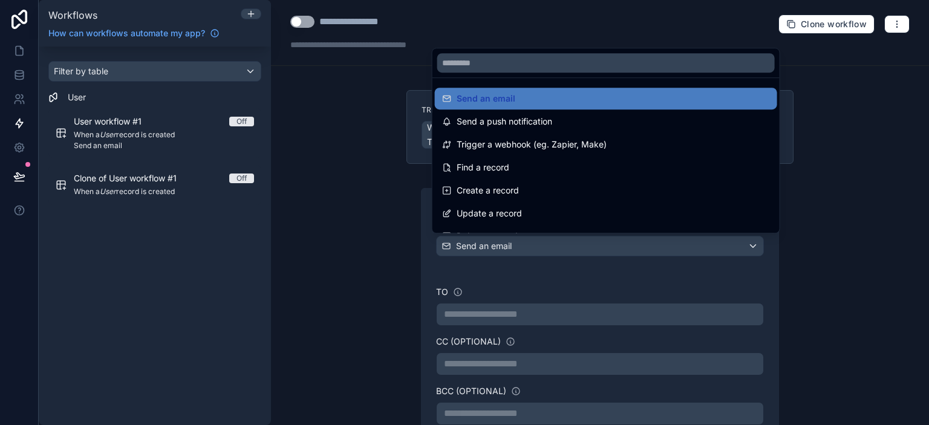
drag, startPoint x: 922, startPoint y: 128, endPoint x: 928, endPoint y: 255, distance: 127.8
click at [928, 252] on div at bounding box center [464, 212] width 929 height 425
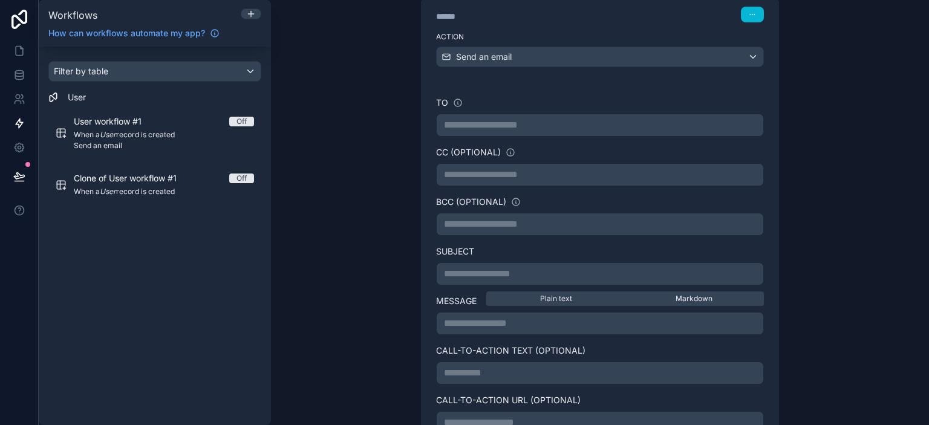
scroll to position [186, 0]
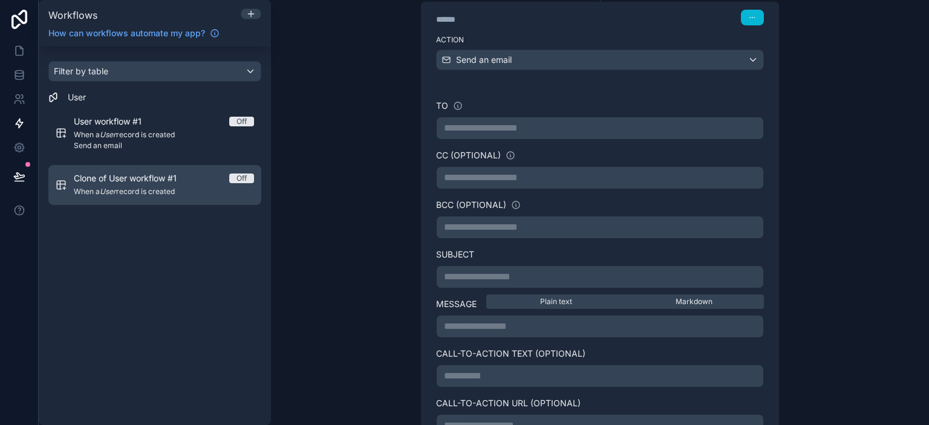
click at [121, 184] on div "Clone of User workflow #1 Off When a User record is created" at bounding box center [164, 184] width 180 height 25
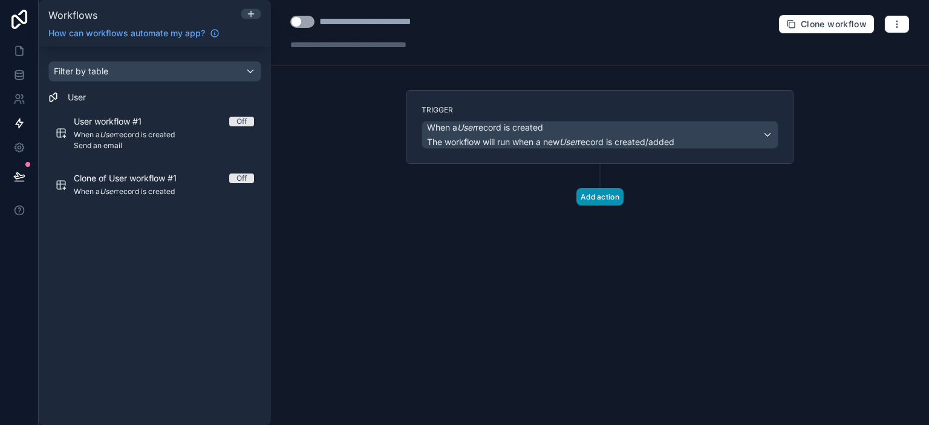
click at [607, 195] on button "Add action" at bounding box center [599, 197] width 47 height 18
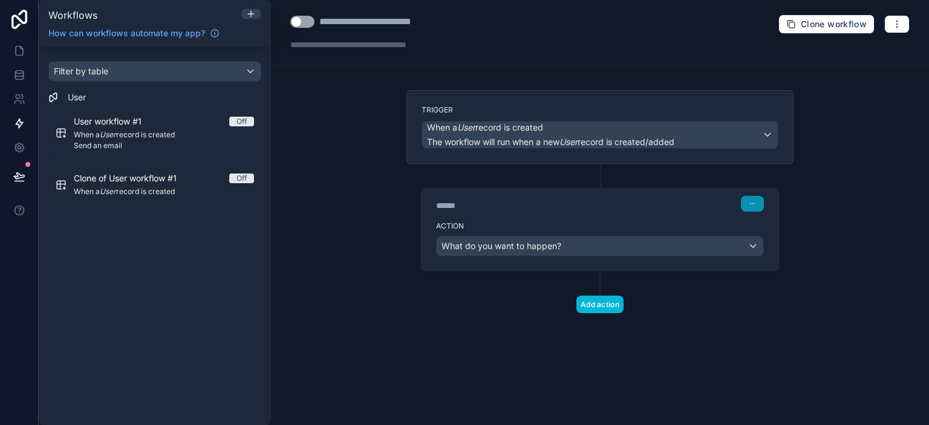
click at [748, 202] on button "button" at bounding box center [752, 204] width 23 height 16
click at [766, 249] on span "Delete" at bounding box center [775, 249] width 22 height 10
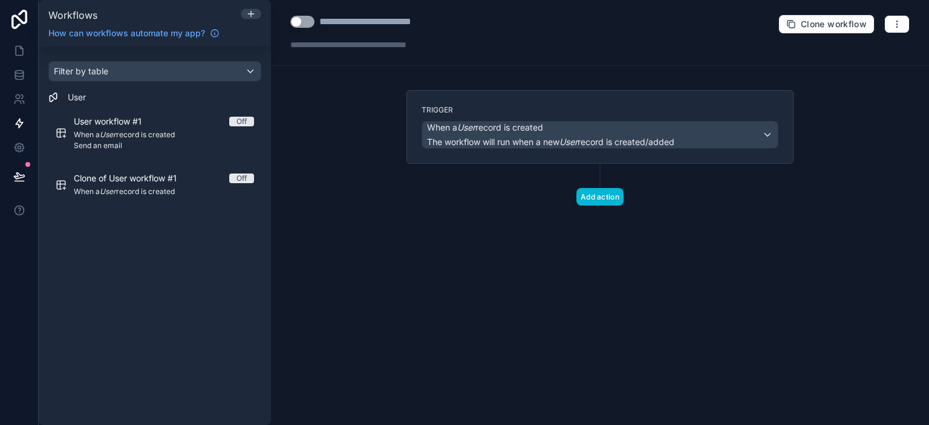
click at [638, 243] on div "**********" at bounding box center [600, 212] width 658 height 425
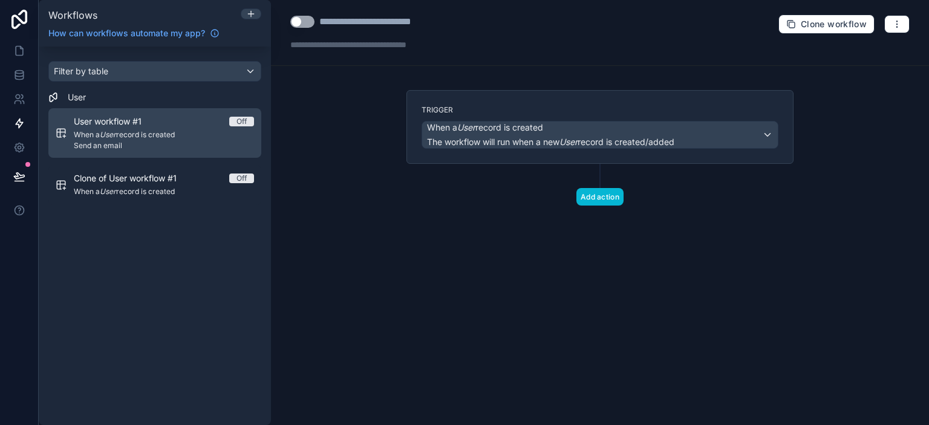
click at [109, 144] on span "Send an email" at bounding box center [164, 146] width 180 height 10
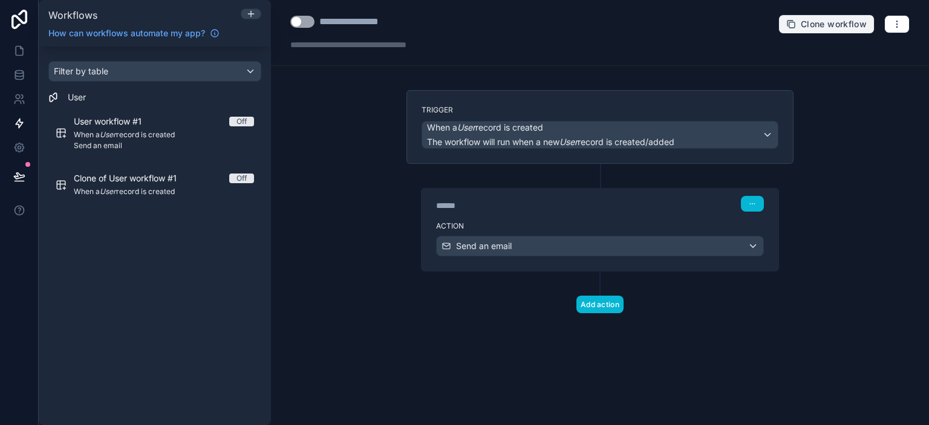
click at [824, 24] on span "Clone workflow" at bounding box center [834, 24] width 66 height 11
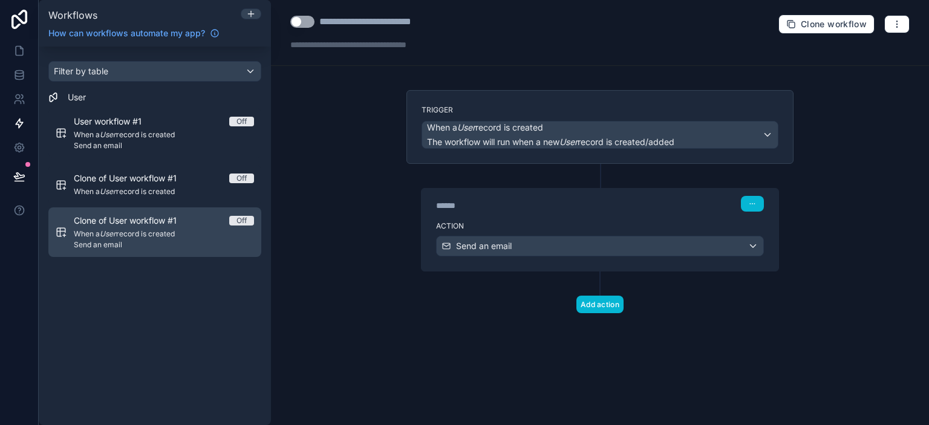
click at [151, 222] on span "Clone of User workflow #1" at bounding box center [132, 221] width 117 height 12
click at [164, 247] on span "Send an email" at bounding box center [164, 245] width 180 height 10
click at [171, 239] on div "Clone of User workflow #1 Off When a User record is created Send an email" at bounding box center [164, 232] width 180 height 35
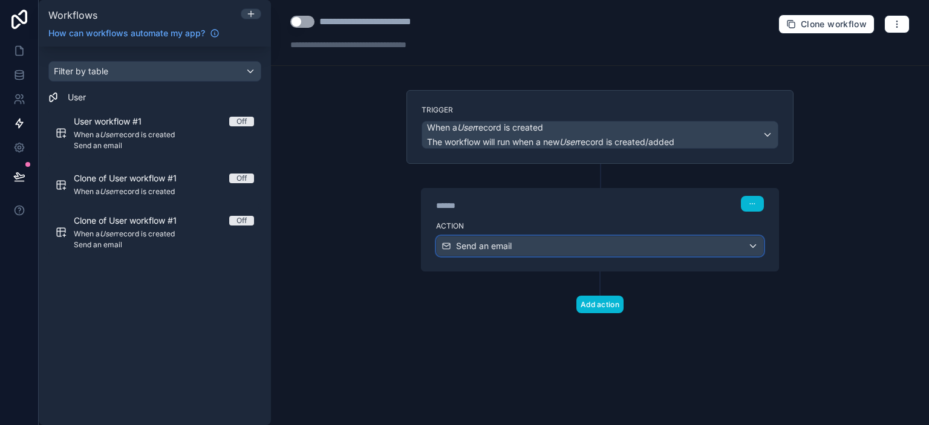
click at [752, 246] on div "Send an email" at bounding box center [600, 245] width 327 height 19
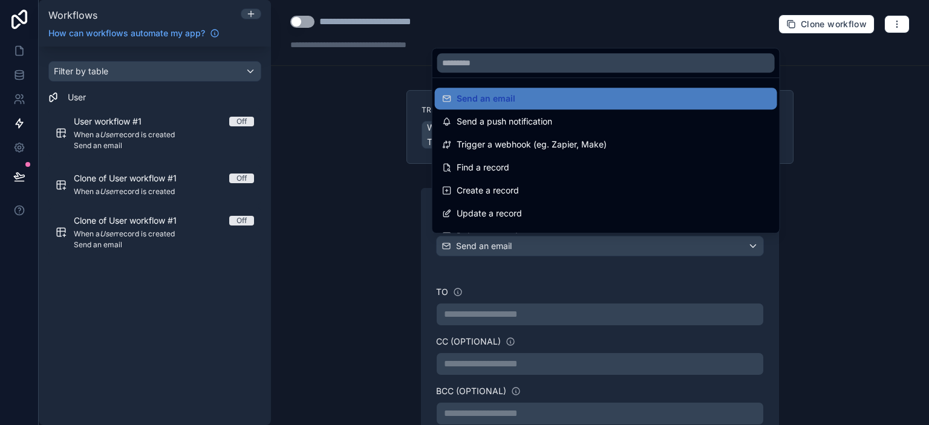
drag, startPoint x: 923, startPoint y: 189, endPoint x: 928, endPoint y: 303, distance: 113.8
click at [928, 303] on div at bounding box center [464, 212] width 929 height 425
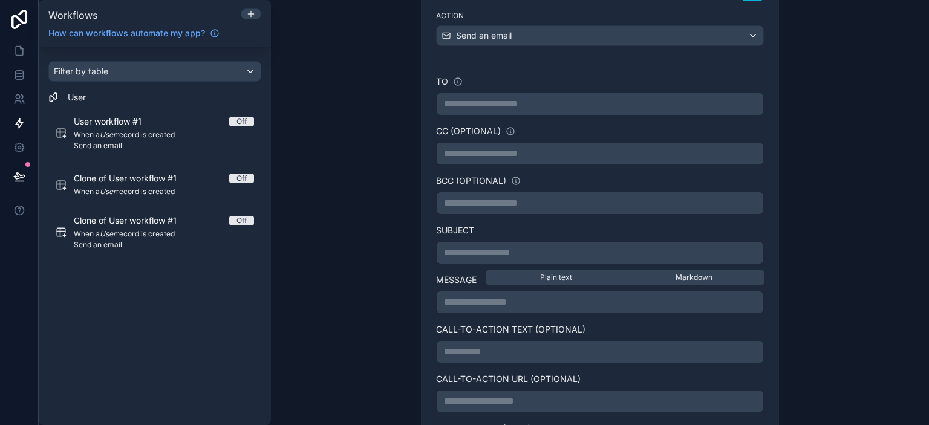
scroll to position [155, 0]
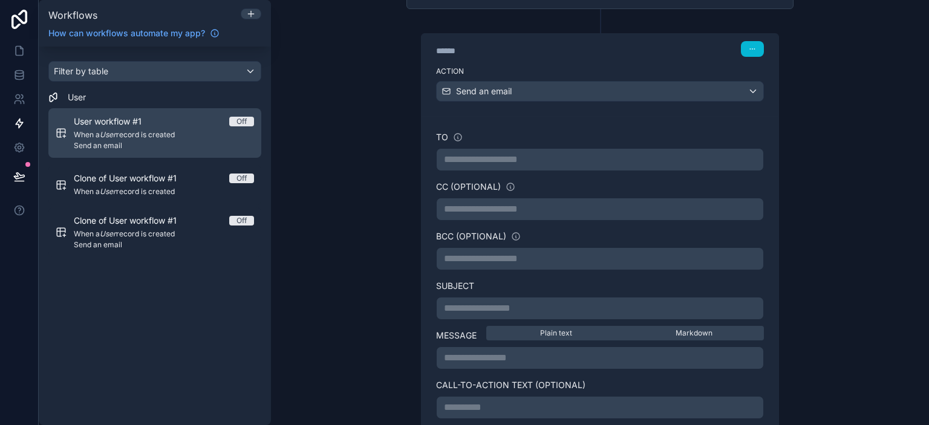
click at [133, 135] on span "When a User record is created" at bounding box center [164, 135] width 180 height 10
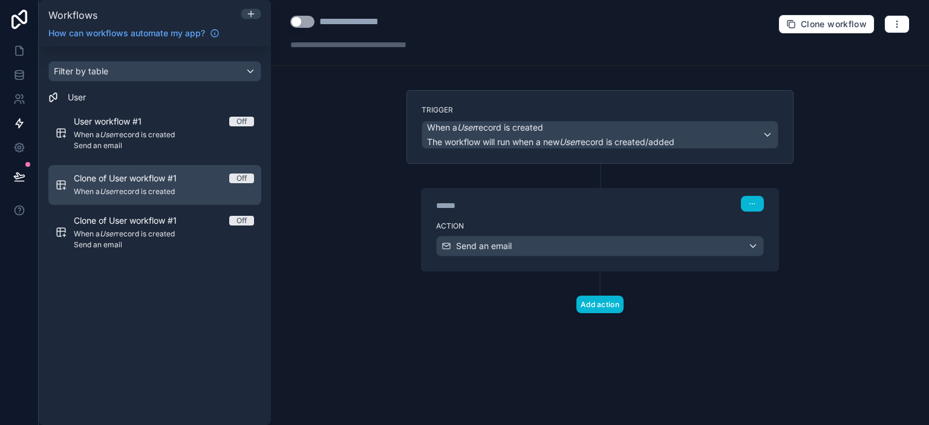
click at [102, 174] on span "Clone of User workflow #1" at bounding box center [132, 178] width 117 height 12
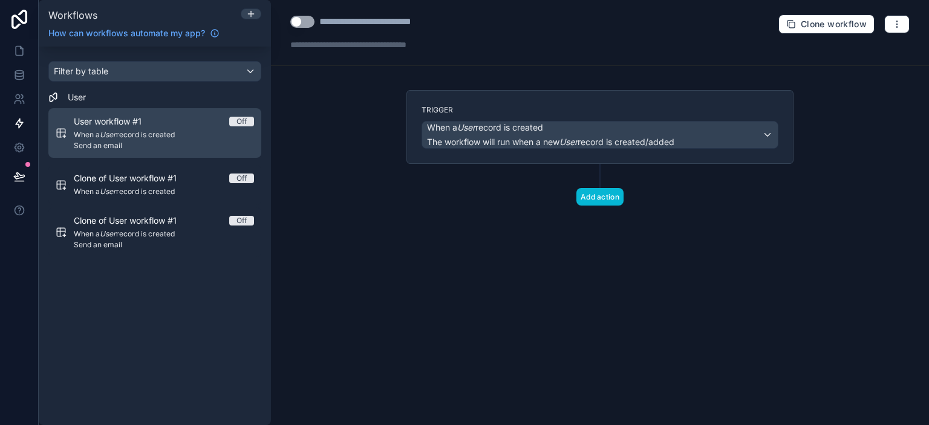
click at [129, 142] on span "Send an email" at bounding box center [164, 146] width 180 height 10
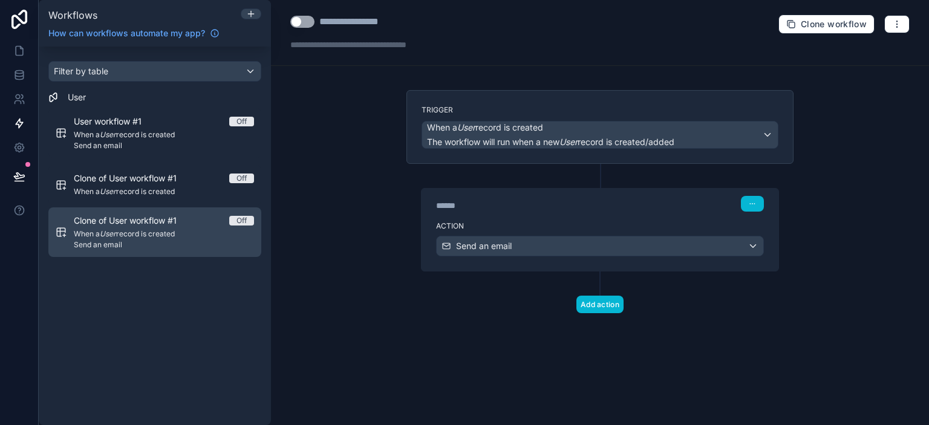
click at [146, 239] on div "Clone of User workflow #1 Off When a User record is created Send an email" at bounding box center [164, 232] width 180 height 35
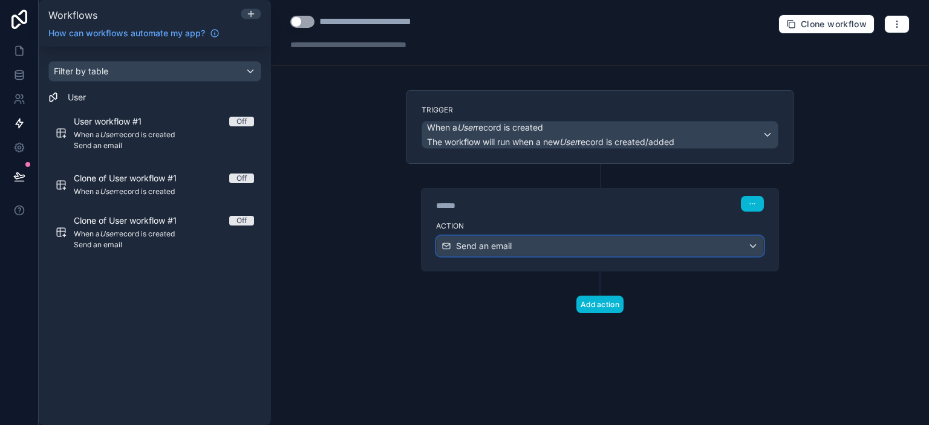
click at [757, 244] on div "Send an email" at bounding box center [600, 245] width 327 height 19
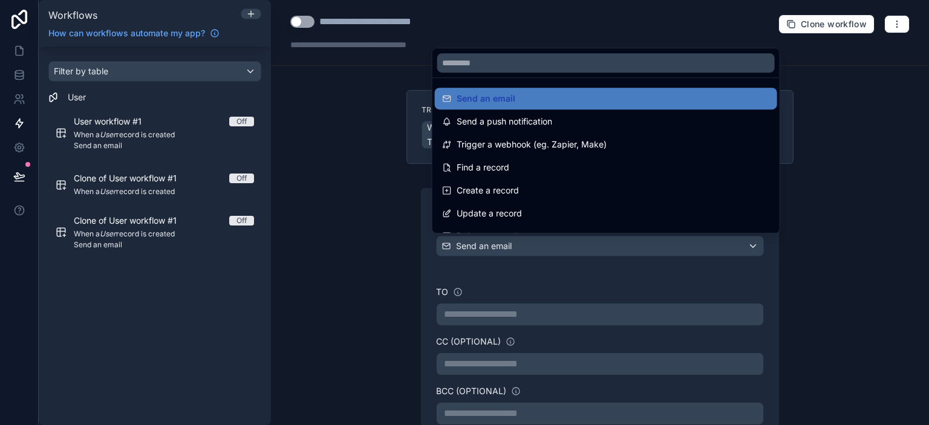
drag, startPoint x: 925, startPoint y: 200, endPoint x: 914, endPoint y: 245, distance: 45.9
click at [914, 245] on div at bounding box center [464, 212] width 929 height 425
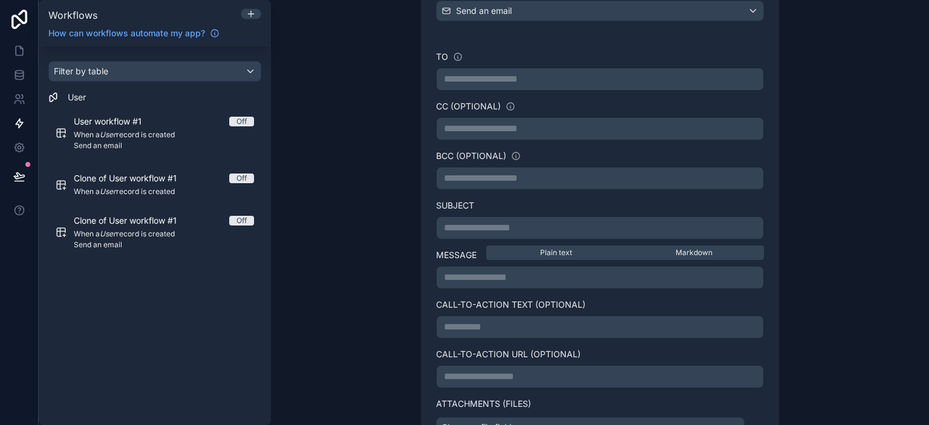
scroll to position [236, 0]
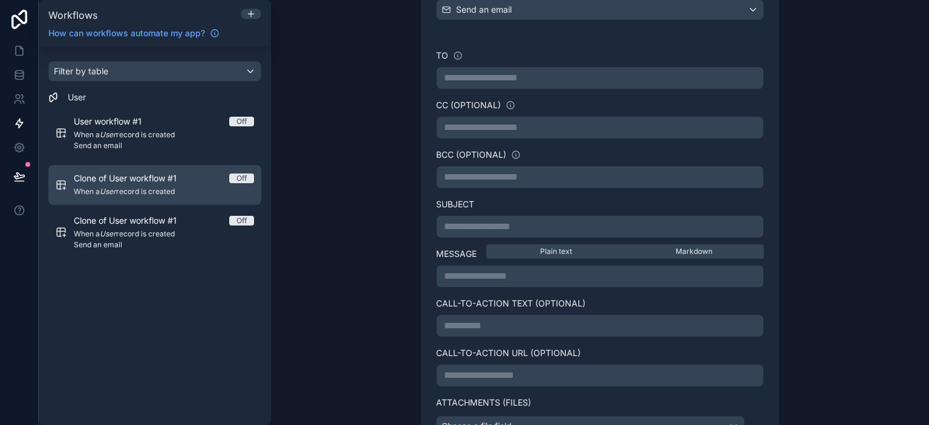
click at [131, 191] on span "When a User record is created" at bounding box center [164, 192] width 180 height 10
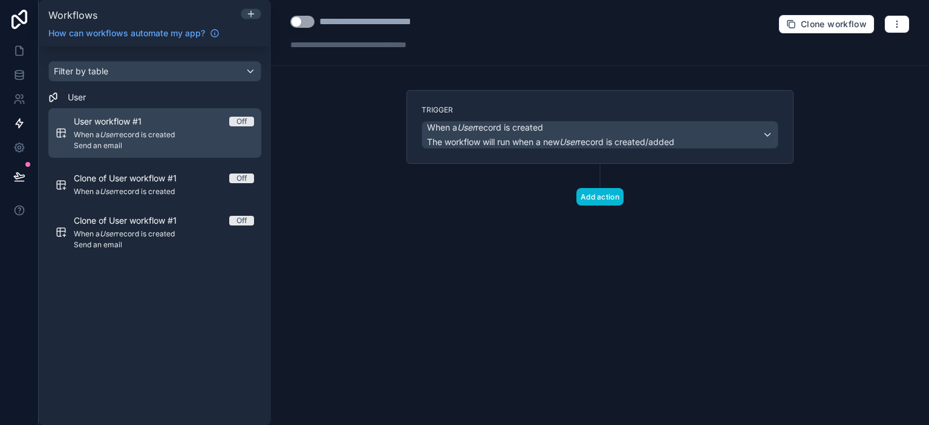
click at [134, 128] on div "User workflow #1 Off When a User record is created Send an email" at bounding box center [164, 133] width 180 height 35
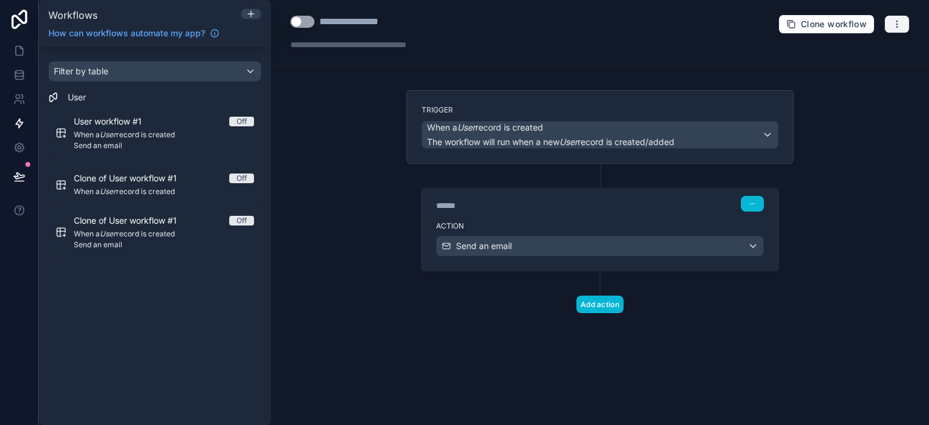
click at [893, 24] on icon "button" at bounding box center [897, 24] width 10 height 10
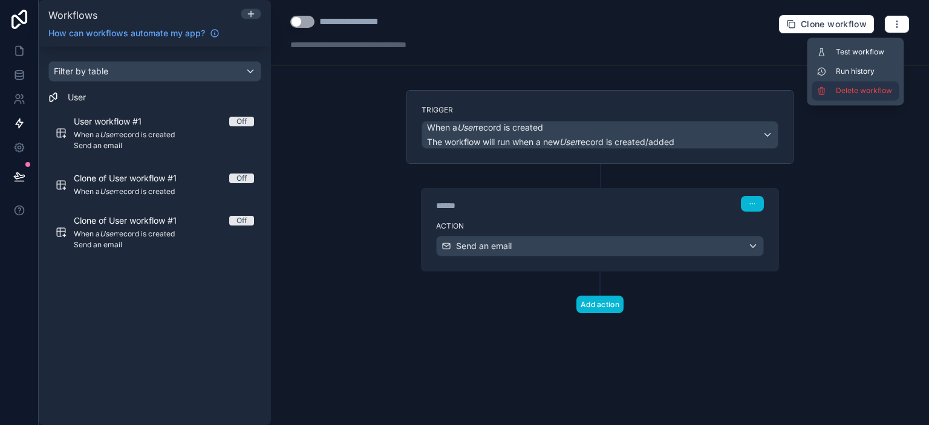
click at [862, 93] on span "Delete workflow" at bounding box center [865, 91] width 58 height 10
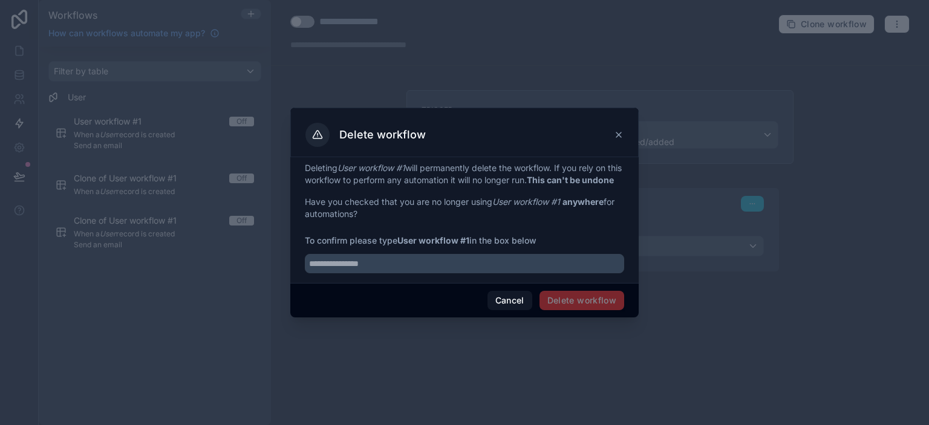
click at [576, 309] on span "Delete workflow" at bounding box center [581, 300] width 85 height 19
click at [405, 265] on input "text" at bounding box center [464, 263] width 319 height 19
click at [567, 310] on span "Delete workflow" at bounding box center [581, 300] width 85 height 19
click at [502, 306] on button "Cancel" at bounding box center [509, 300] width 45 height 19
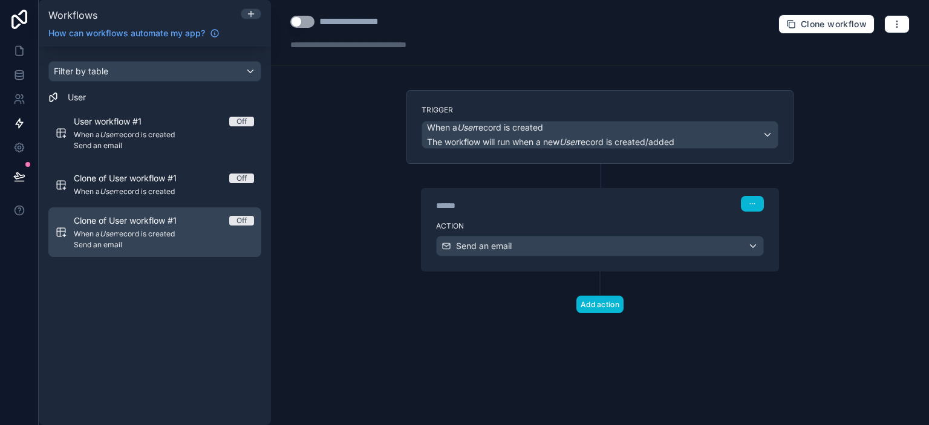
click at [250, 225] on div "Clone of User workflow #1 Off" at bounding box center [164, 221] width 180 height 12
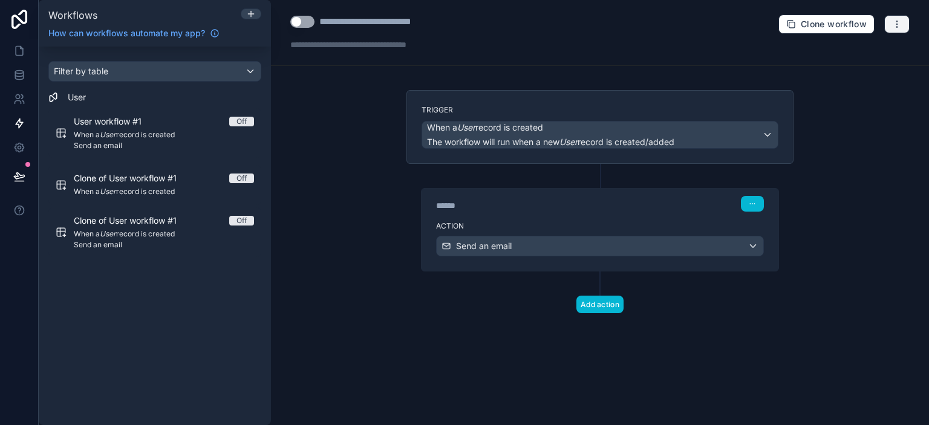
click at [897, 22] on icon "button" at bounding box center [897, 24] width 10 height 10
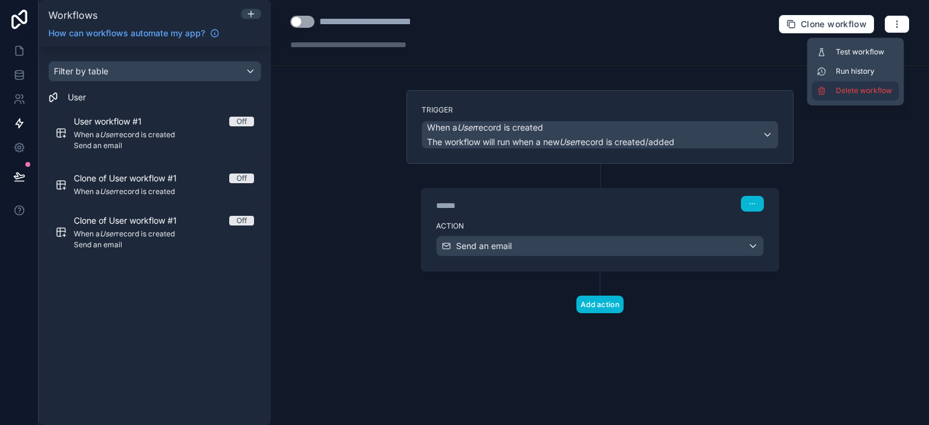
click at [850, 86] on span "Delete workflow" at bounding box center [865, 91] width 58 height 10
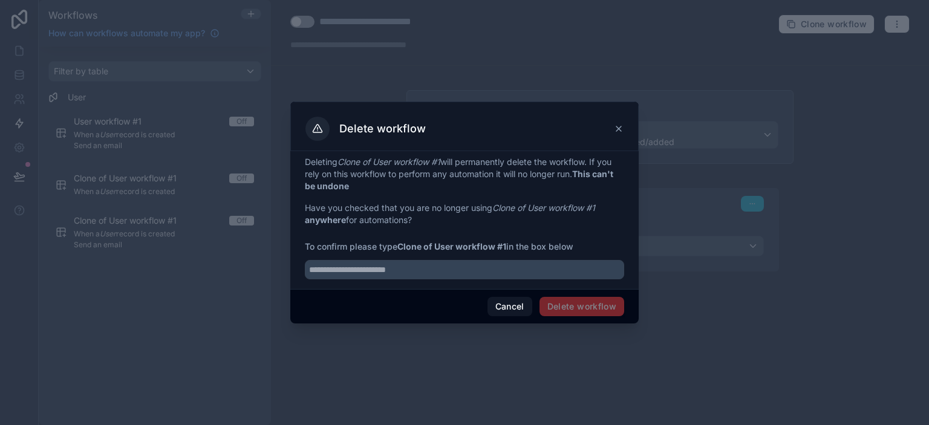
click at [596, 307] on span "Delete workflow" at bounding box center [581, 306] width 85 height 19
click at [510, 307] on button "Cancel" at bounding box center [509, 306] width 45 height 19
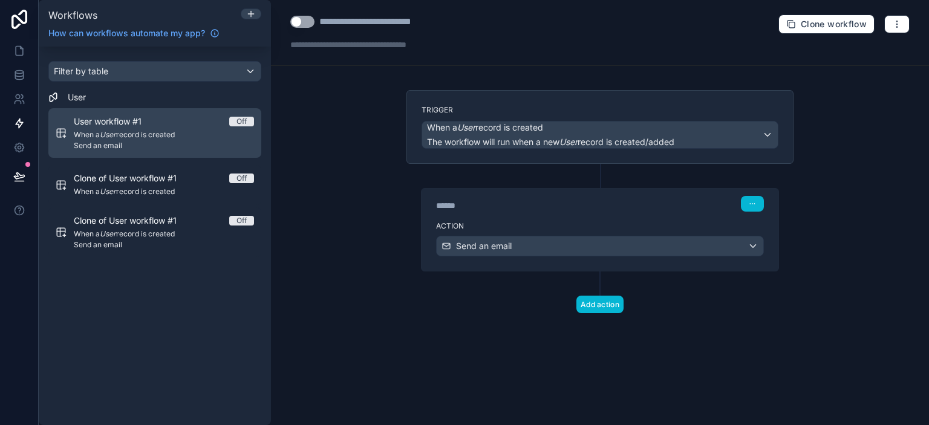
click at [210, 130] on span "When a User record is created" at bounding box center [164, 135] width 180 height 10
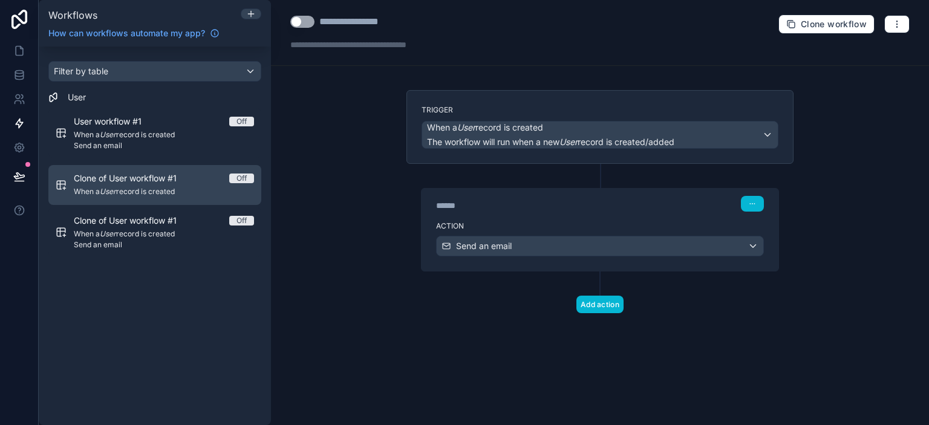
click at [226, 171] on link "Clone of User workflow #1 Off When a User record is created" at bounding box center [154, 185] width 213 height 40
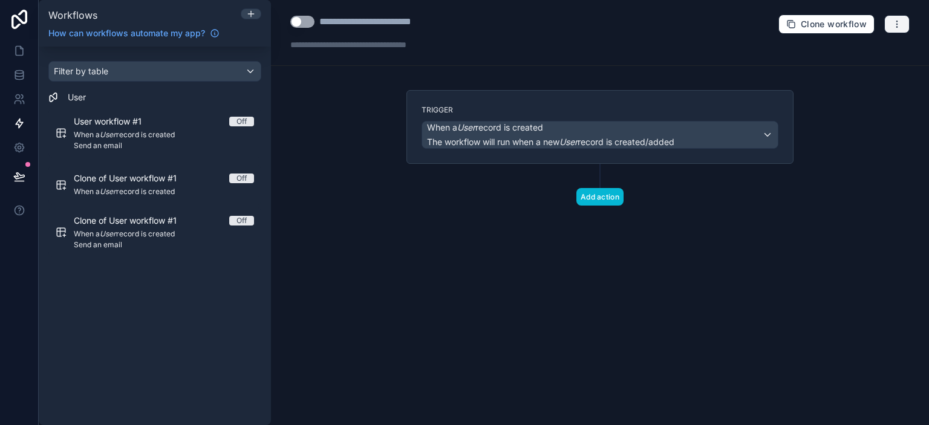
click at [895, 22] on icon "button" at bounding box center [897, 24] width 10 height 10
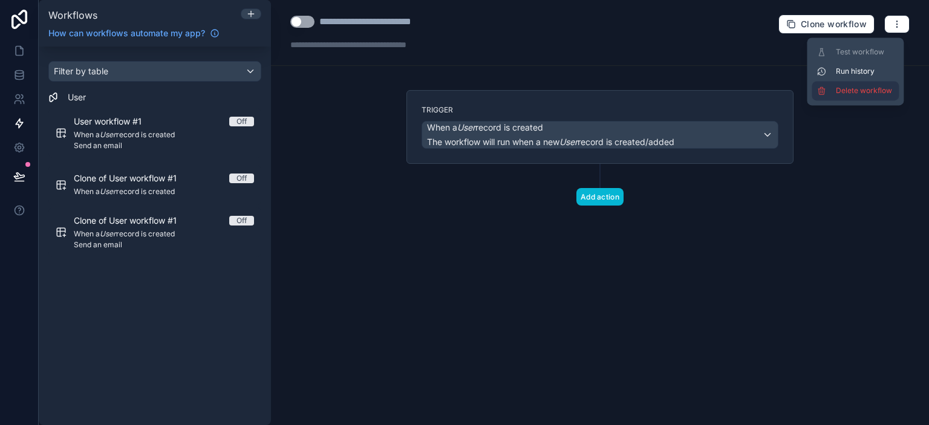
click at [838, 86] on span "Delete workflow" at bounding box center [865, 91] width 58 height 10
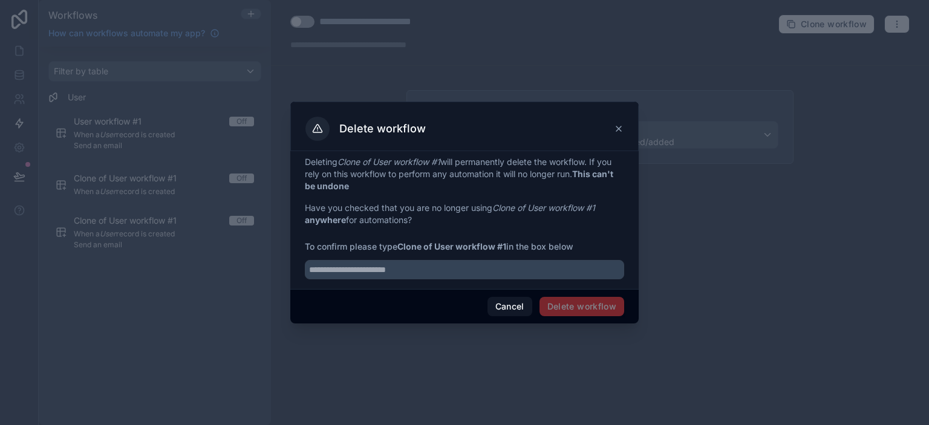
click at [575, 308] on span "Delete workflow" at bounding box center [581, 306] width 85 height 19
click at [619, 129] on icon at bounding box center [618, 128] width 5 height 5
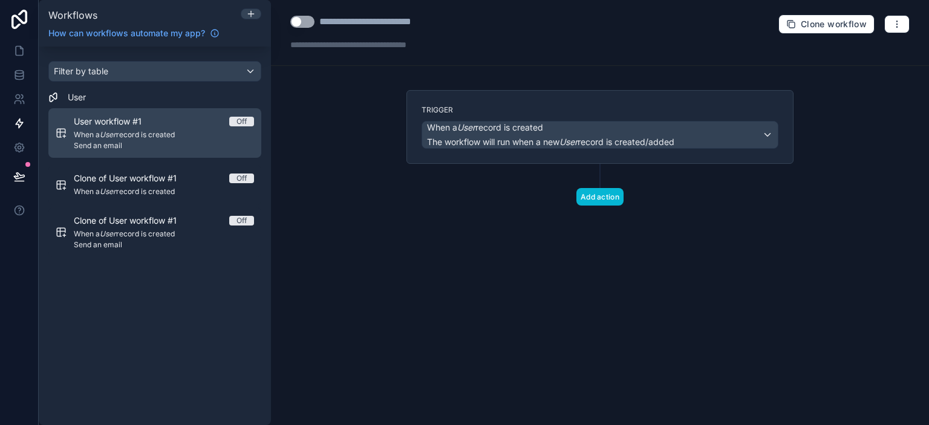
click at [129, 145] on span "Send an email" at bounding box center [164, 146] width 180 height 10
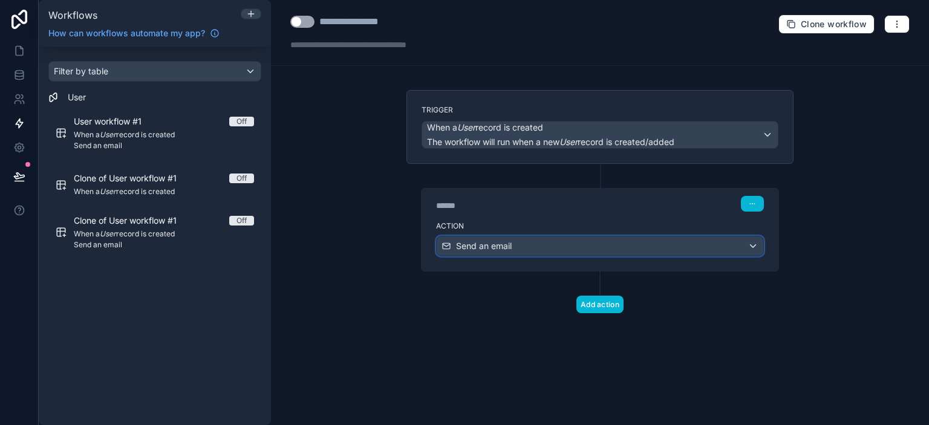
click at [759, 244] on div "Send an email" at bounding box center [600, 245] width 327 height 19
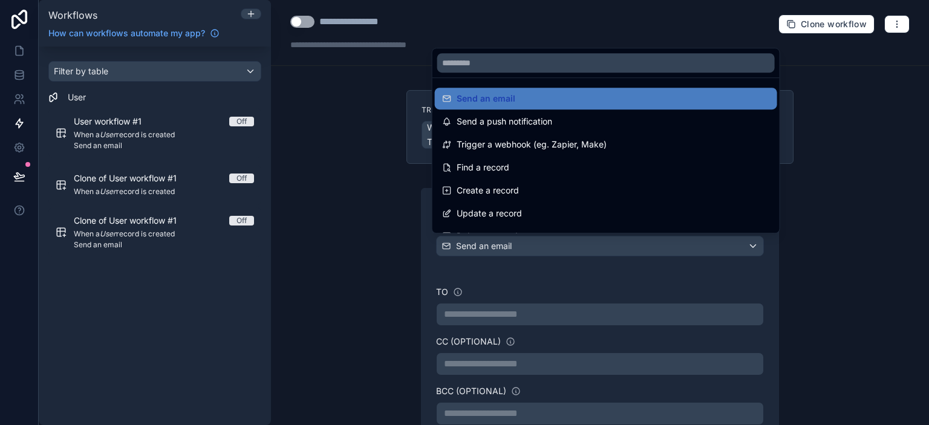
drag, startPoint x: 924, startPoint y: 181, endPoint x: 927, endPoint y: 233, distance: 51.5
click at [927, 233] on div at bounding box center [464, 212] width 929 height 425
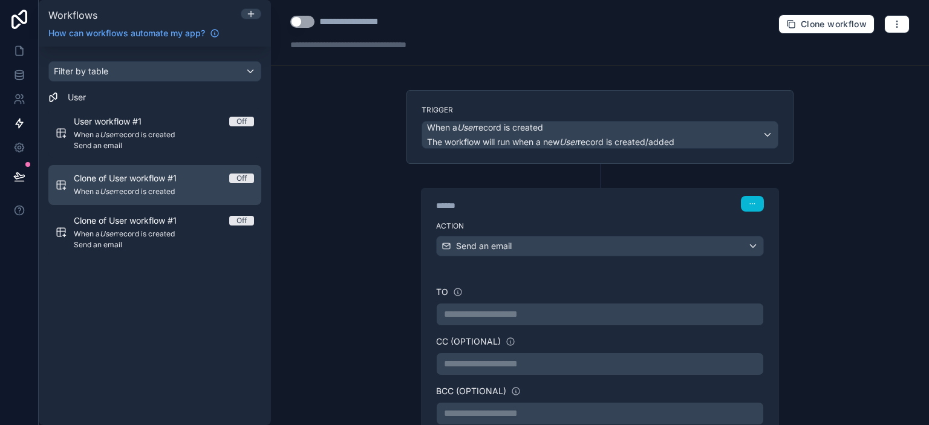
click at [155, 187] on span "When a User record is created" at bounding box center [164, 192] width 180 height 10
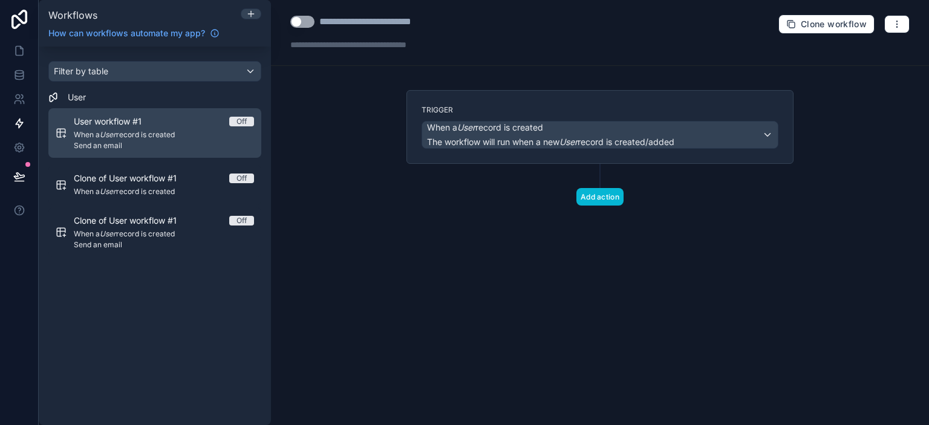
click at [153, 120] on span "User workflow #1" at bounding box center [115, 122] width 82 height 12
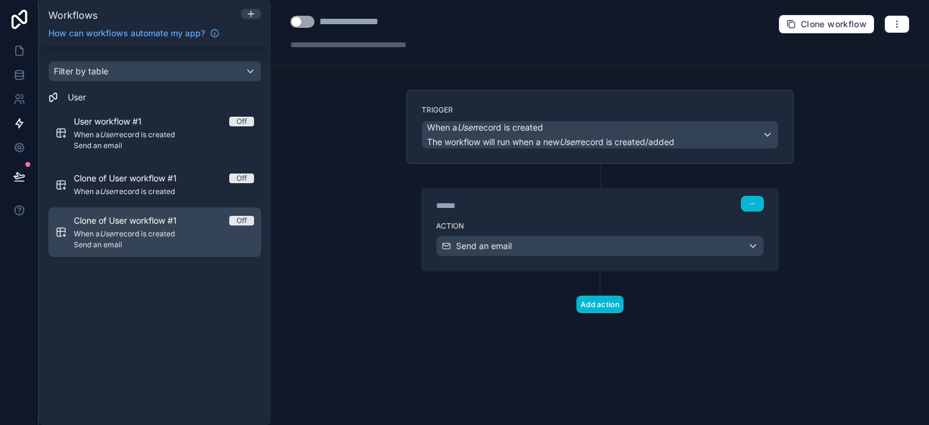
click at [148, 222] on span "Clone of User workflow #1" at bounding box center [132, 221] width 117 height 12
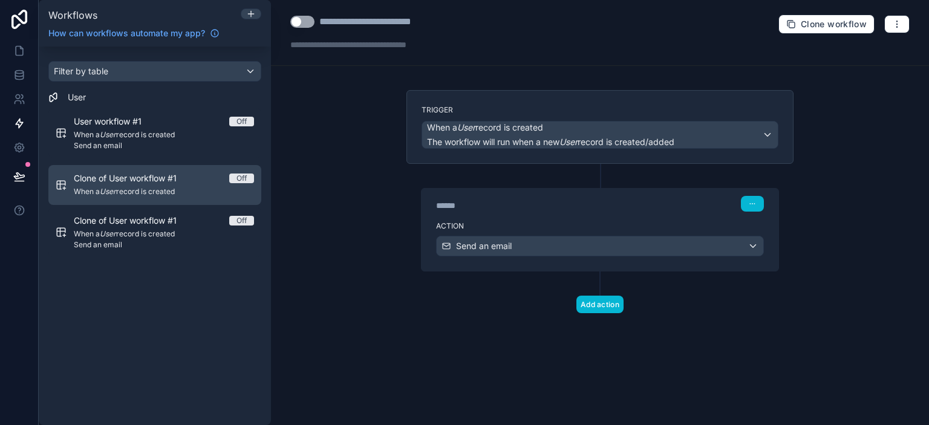
click at [128, 181] on span "Clone of User workflow #1" at bounding box center [132, 178] width 117 height 12
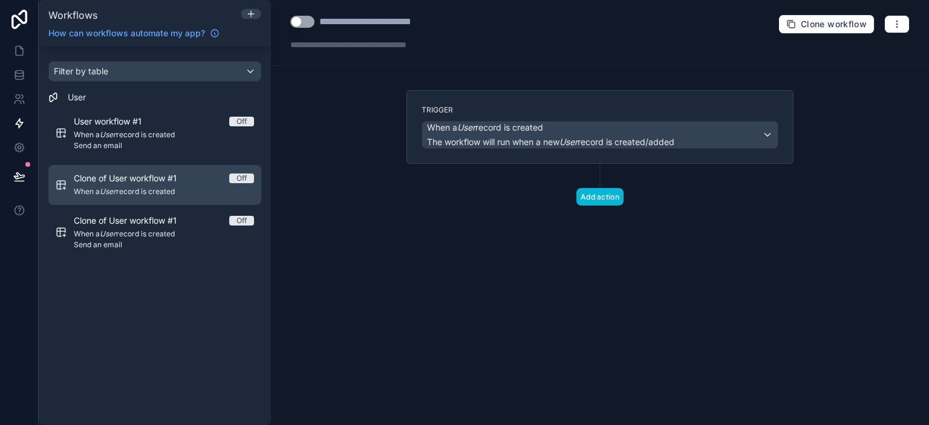
click at [59, 189] on icon "scrollable content" at bounding box center [61, 185] width 8 height 8
click at [135, 200] on link "Clone of User workflow #1 Off When a User record is created" at bounding box center [154, 185] width 213 height 40
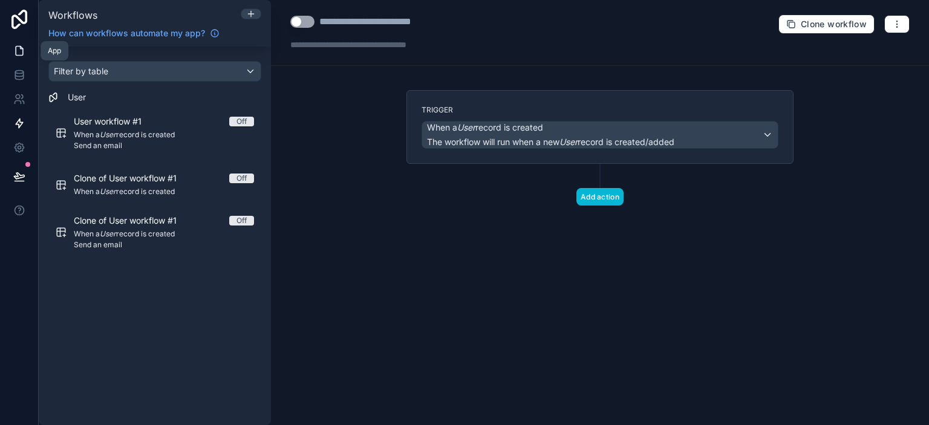
click at [22, 45] on icon at bounding box center [19, 51] width 12 height 12
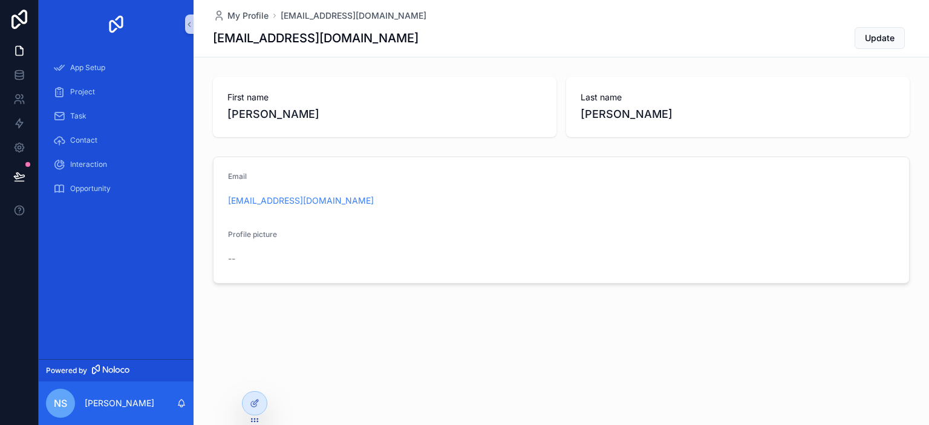
click at [70, 397] on div "nS" at bounding box center [60, 403] width 29 height 29
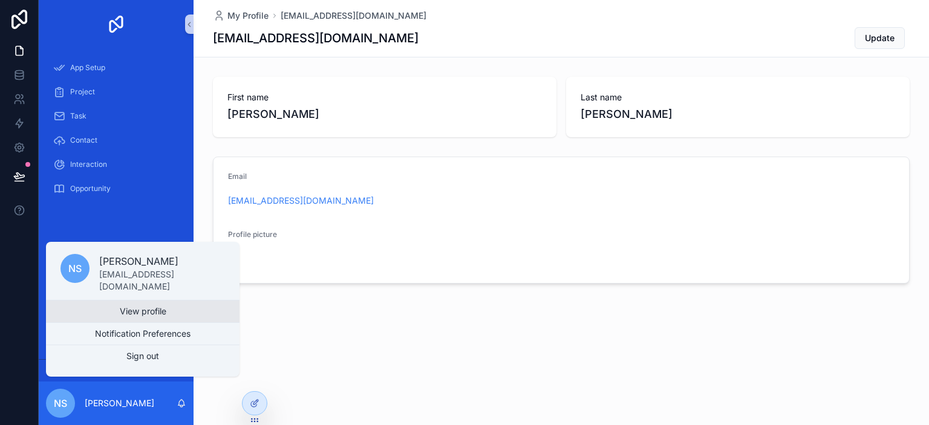
click at [135, 311] on link "View profile" at bounding box center [143, 312] width 194 height 22
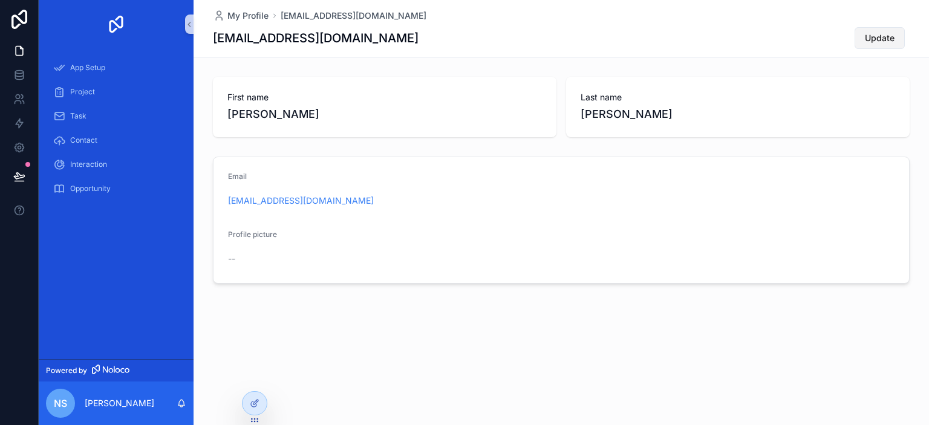
click at [884, 44] on span "Update" at bounding box center [880, 38] width 30 height 12
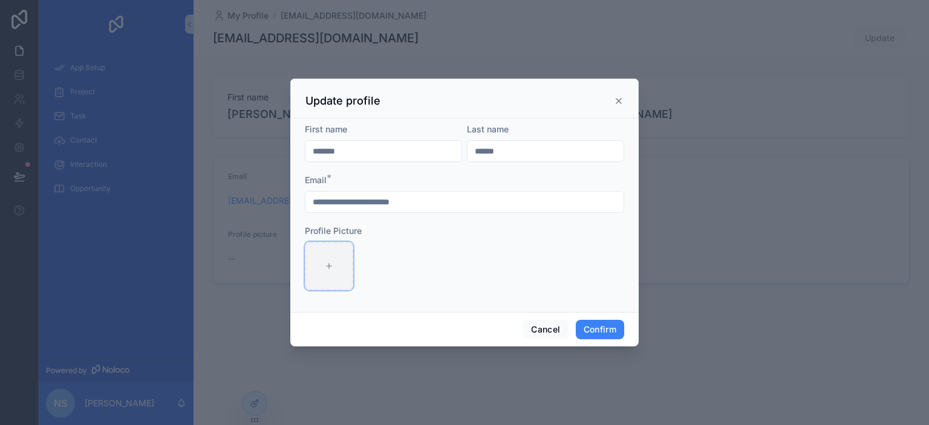
click at [324, 265] on div at bounding box center [329, 266] width 48 height 48
click at [335, 264] on div at bounding box center [329, 266] width 48 height 48
type input "**********"
click at [590, 328] on button "Confirm" at bounding box center [600, 329] width 48 height 19
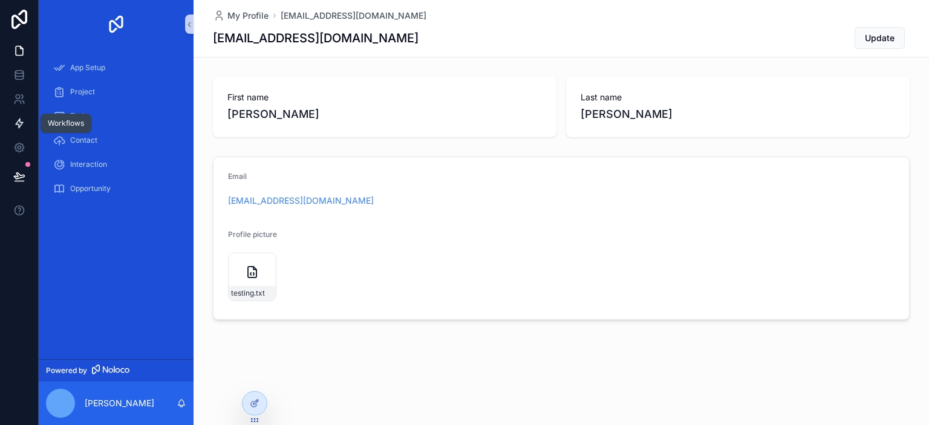
click at [27, 123] on link at bounding box center [19, 123] width 38 height 24
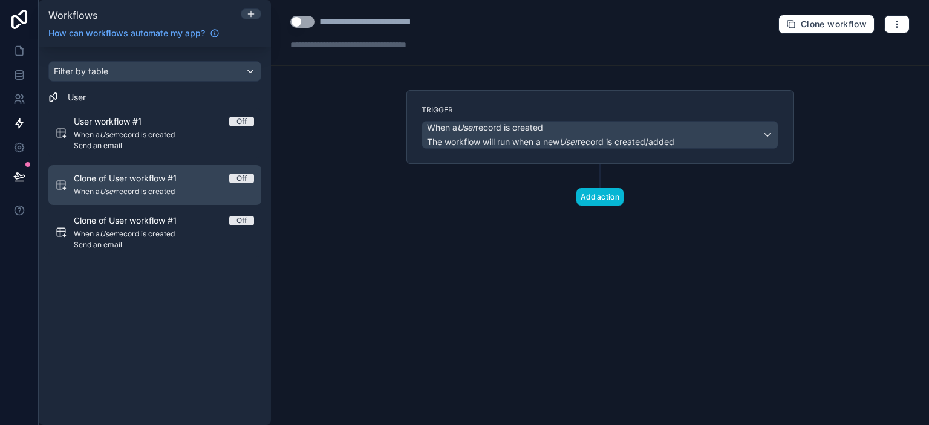
click at [161, 180] on span "Clone of User workflow #1" at bounding box center [132, 178] width 117 height 12
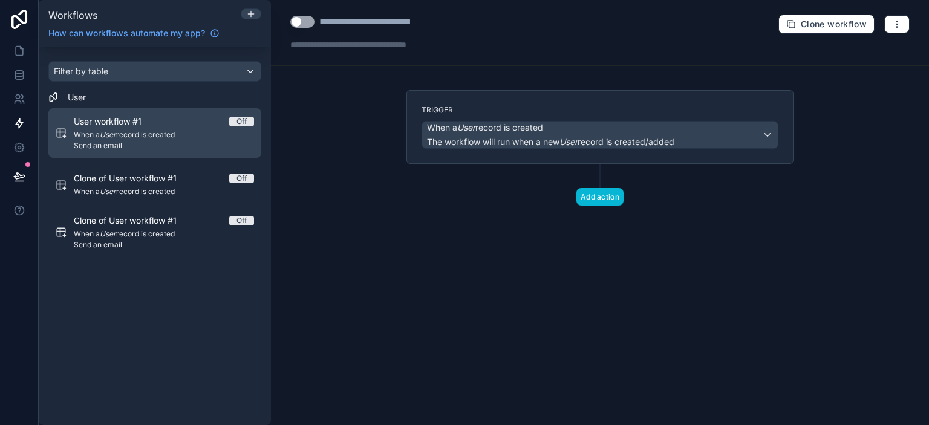
click at [139, 138] on span "When a User record is created" at bounding box center [164, 135] width 180 height 10
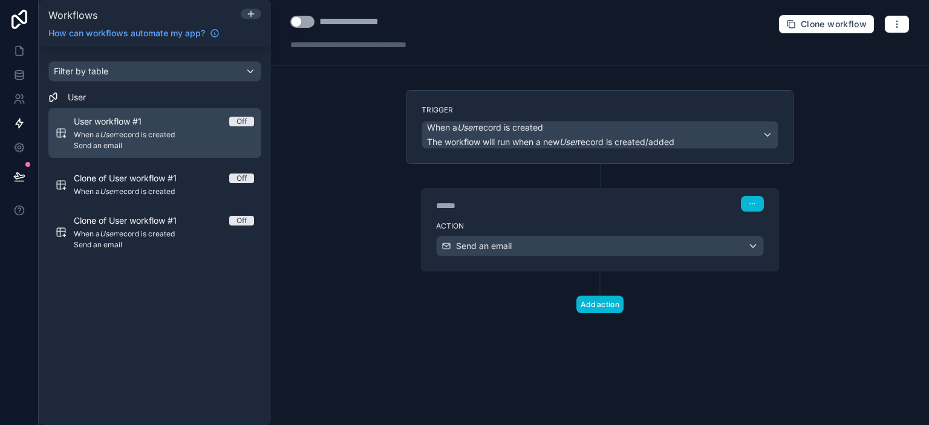
click at [82, 116] on span "User workflow #1" at bounding box center [115, 122] width 82 height 12
click at [96, 133] on span "When a User record is created" at bounding box center [164, 135] width 180 height 10
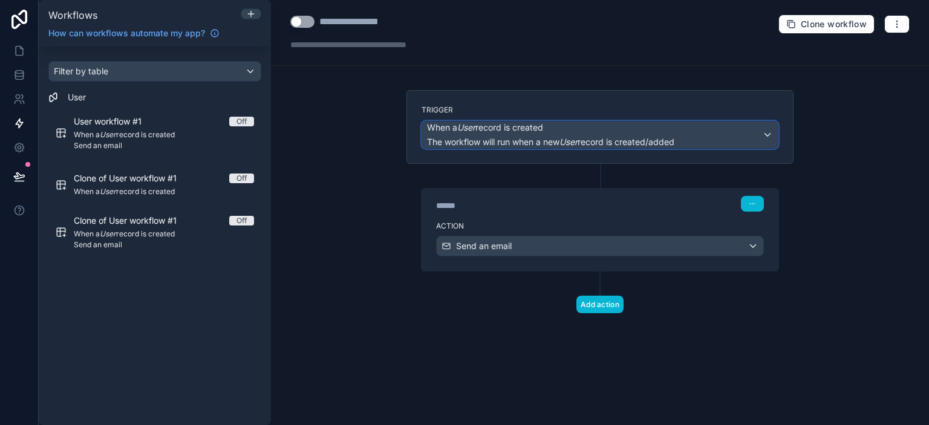
click at [674, 138] on span "The workflow will run when a new User record is created/added" at bounding box center [550, 142] width 247 height 10
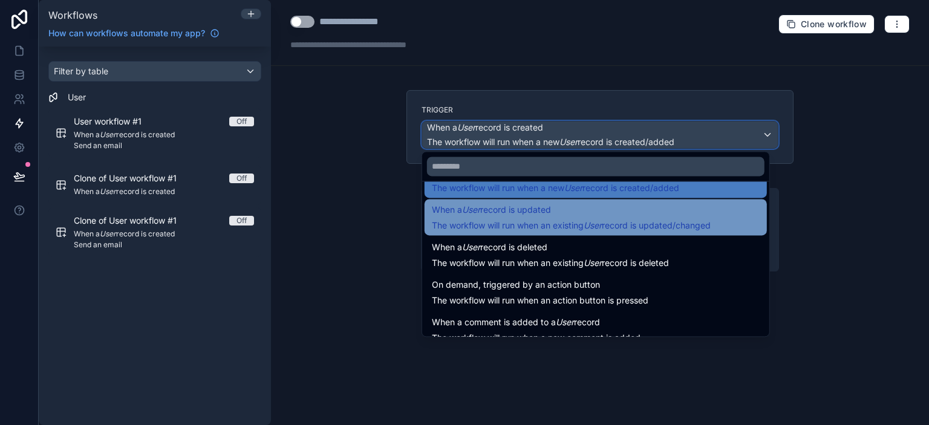
scroll to position [44, 0]
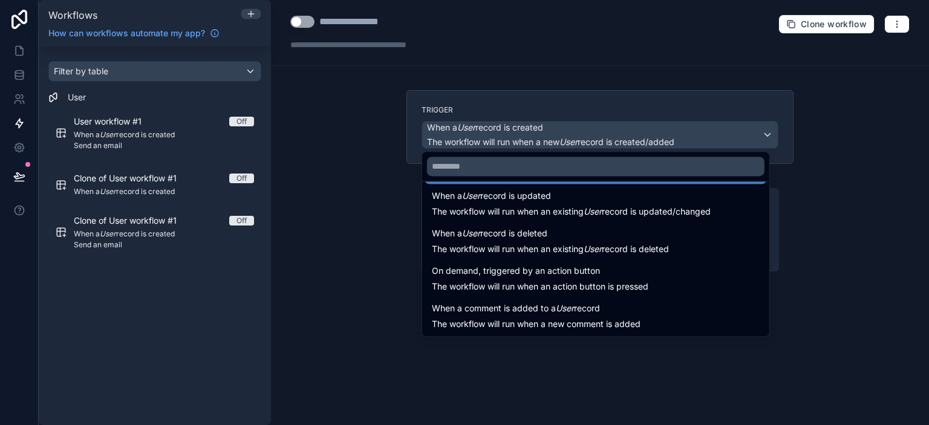
click at [344, 198] on div at bounding box center [464, 212] width 929 height 425
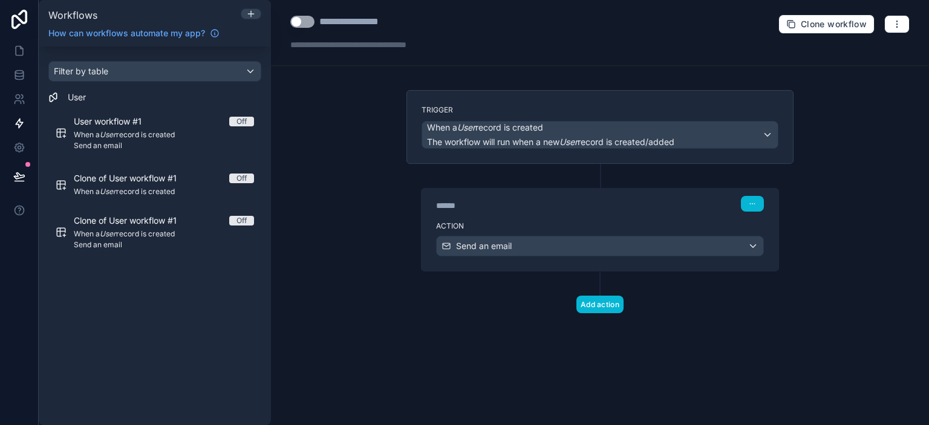
click at [315, 47] on div at bounding box center [374, 45] width 169 height 12
click at [835, 296] on div "**********" at bounding box center [600, 212] width 658 height 425
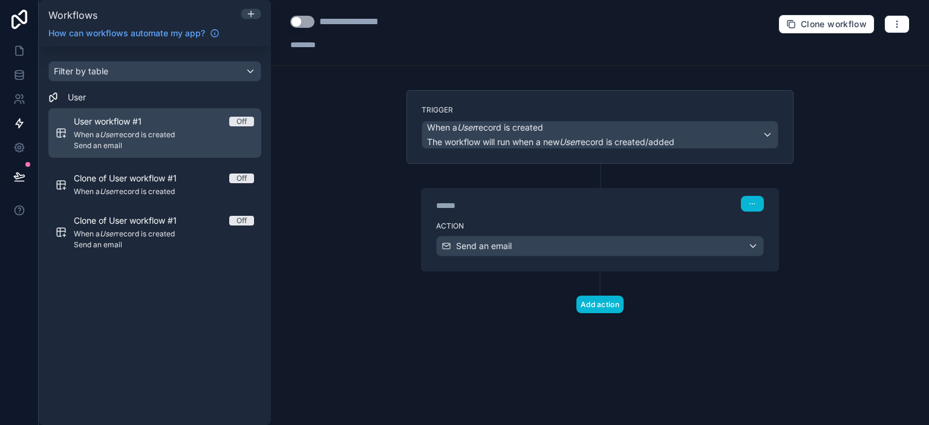
click at [162, 145] on span "Send an email" at bounding box center [164, 146] width 180 height 10
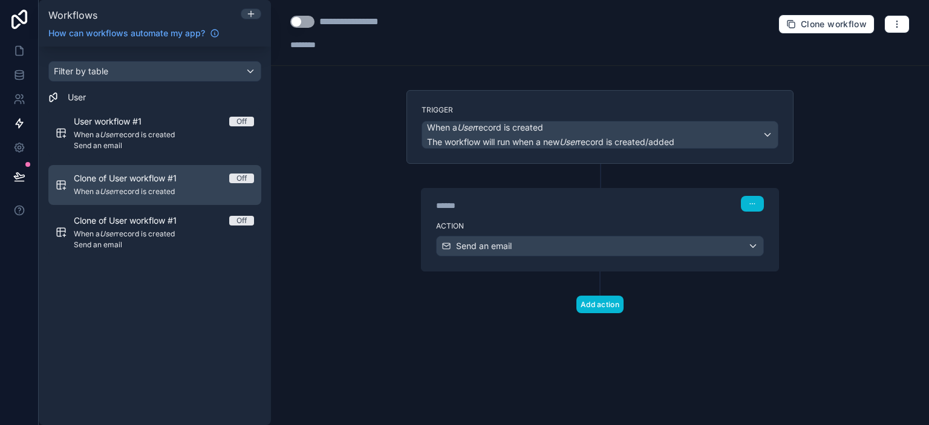
click at [170, 189] on span "When a User record is created" at bounding box center [164, 192] width 180 height 10
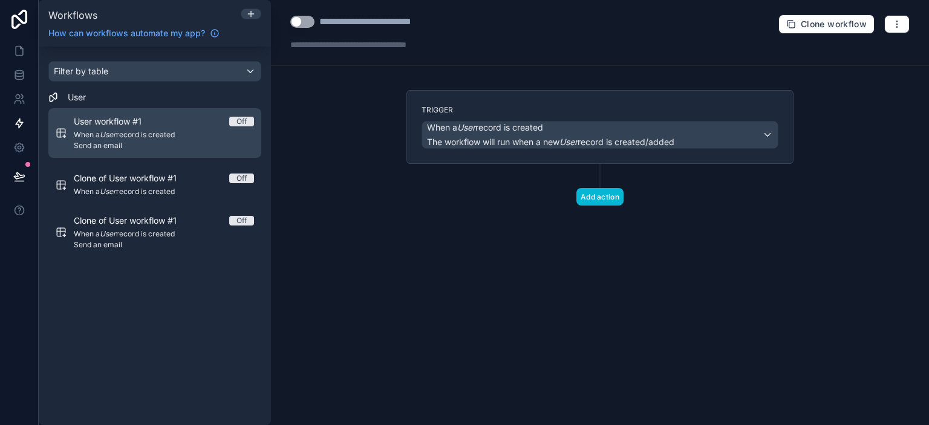
click at [100, 142] on span "Send an email" at bounding box center [164, 146] width 180 height 10
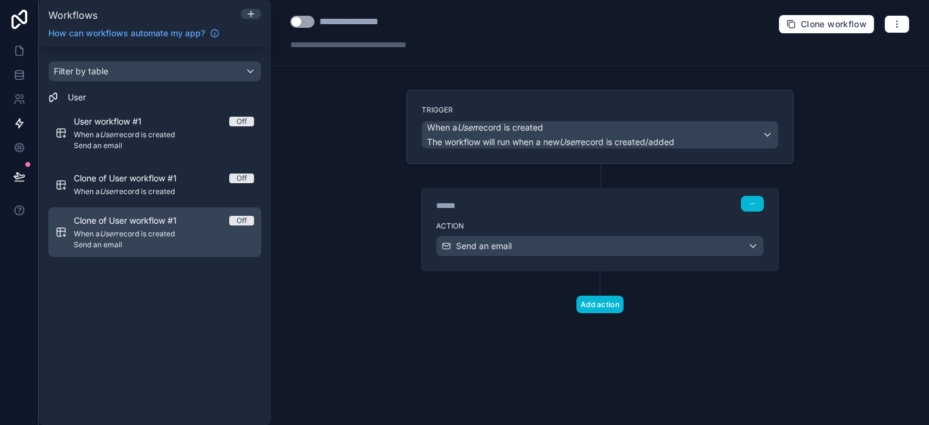
click at [129, 225] on span "Clone of User workflow #1" at bounding box center [132, 221] width 117 height 12
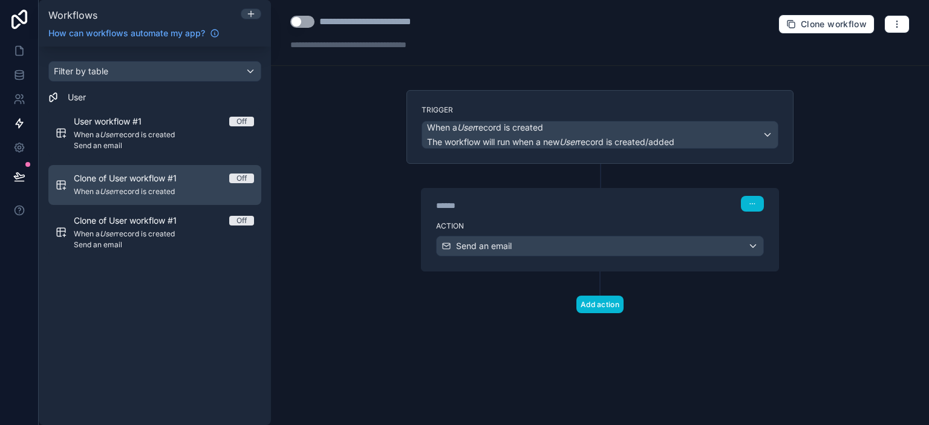
click at [123, 186] on div "Clone of User workflow #1 Off When a User record is created" at bounding box center [164, 184] width 180 height 25
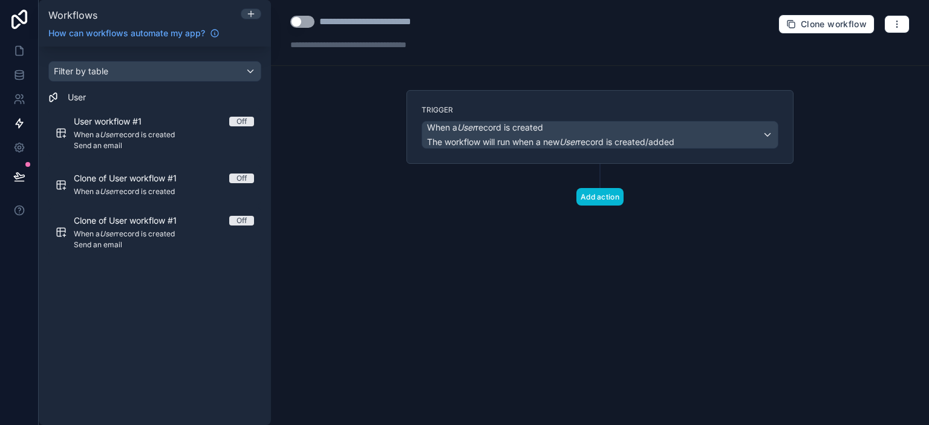
click at [532, 50] on div "**********" at bounding box center [600, 33] width 658 height 66
click at [423, 50] on div at bounding box center [374, 45] width 169 height 12
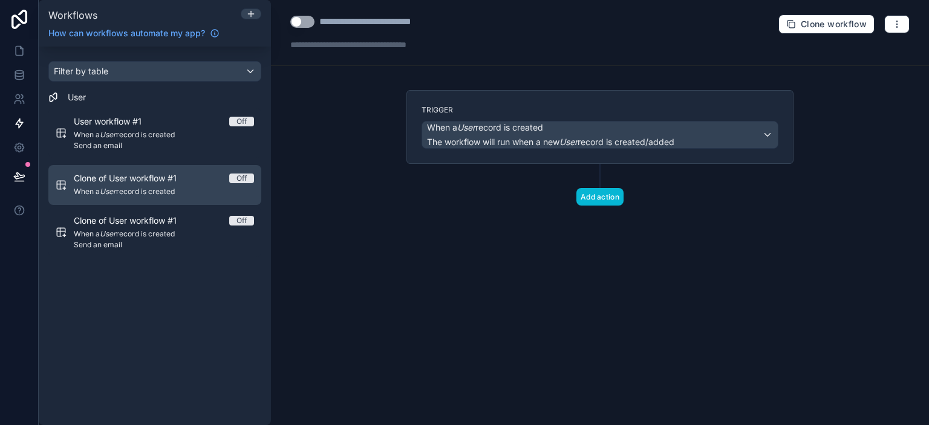
click at [174, 183] on span "Clone of User workflow #1" at bounding box center [132, 178] width 117 height 12
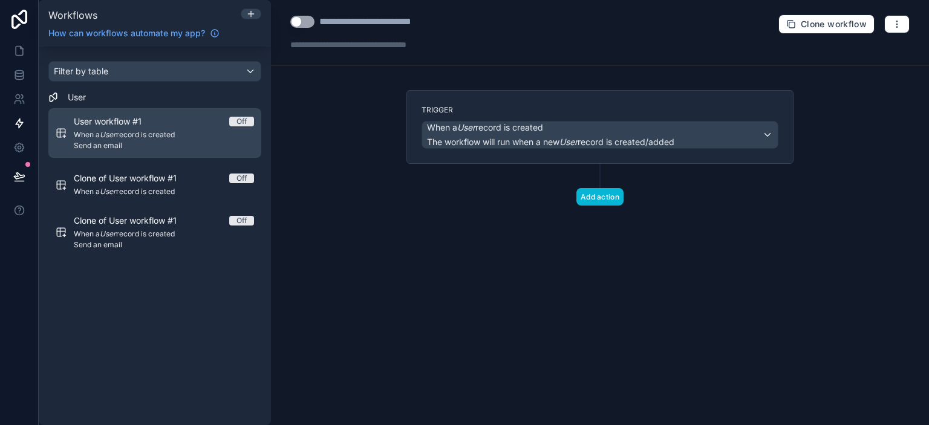
click at [147, 135] on span "When a User record is created" at bounding box center [164, 135] width 180 height 10
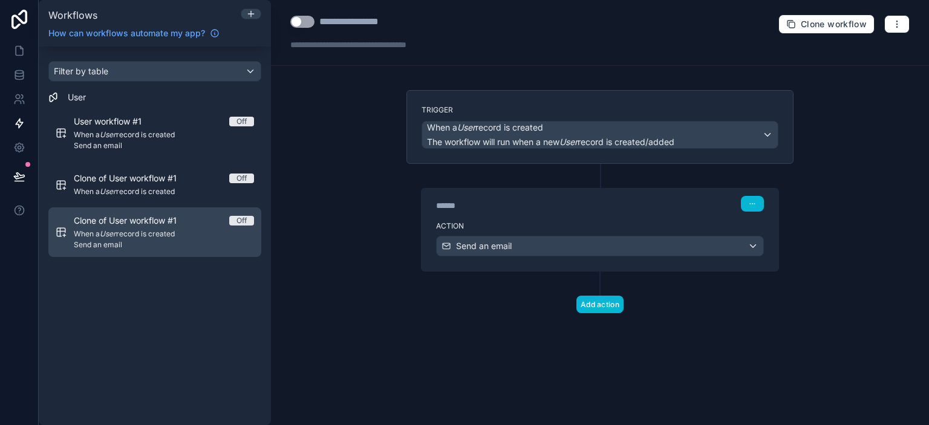
click at [211, 232] on span "When a User record is created" at bounding box center [164, 234] width 180 height 10
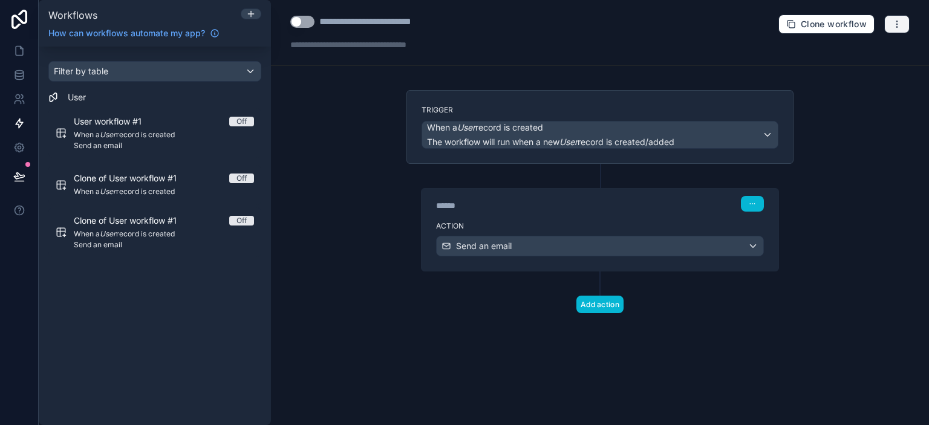
click at [893, 27] on icon "button" at bounding box center [897, 24] width 10 height 10
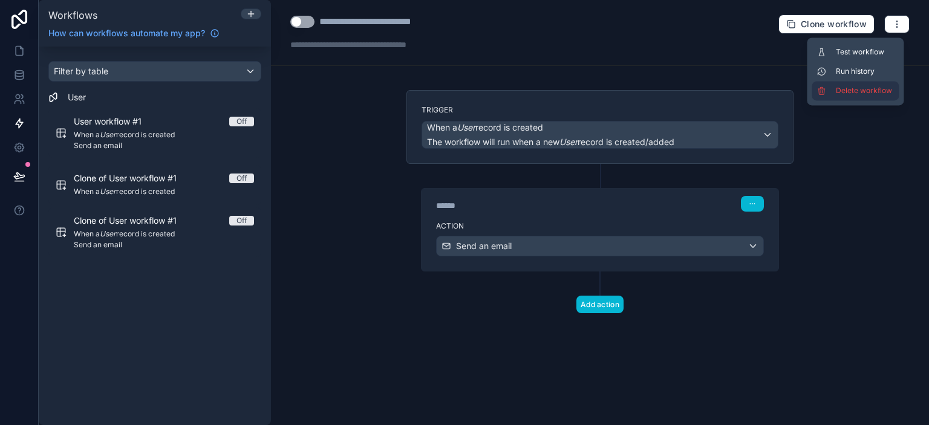
click at [850, 91] on span "Delete workflow" at bounding box center [865, 91] width 58 height 10
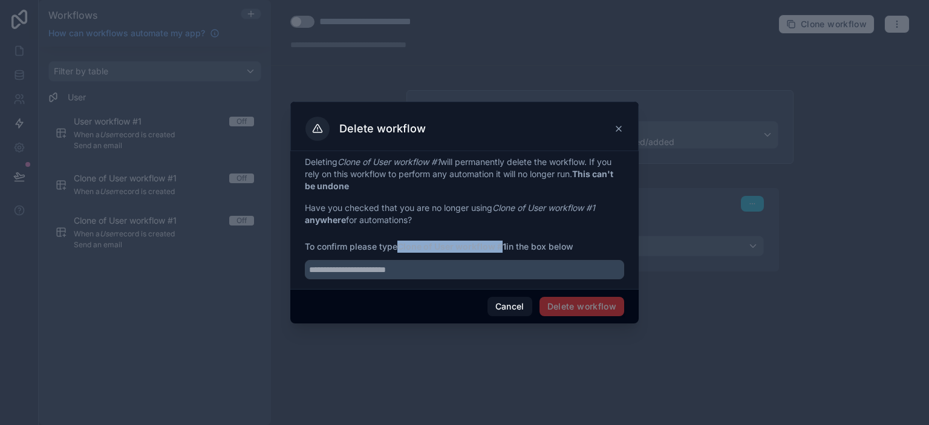
drag, startPoint x: 400, startPoint y: 244, endPoint x: 506, endPoint y: 255, distance: 105.8
click at [506, 243] on strong "Clone of User workflow #1" at bounding box center [451, 246] width 109 height 10
drag, startPoint x: 507, startPoint y: 249, endPoint x: 402, endPoint y: 244, distance: 104.7
click at [402, 244] on strong "Clone of User workflow #1" at bounding box center [451, 246] width 109 height 10
copy strong "Clone of User workflow #1"
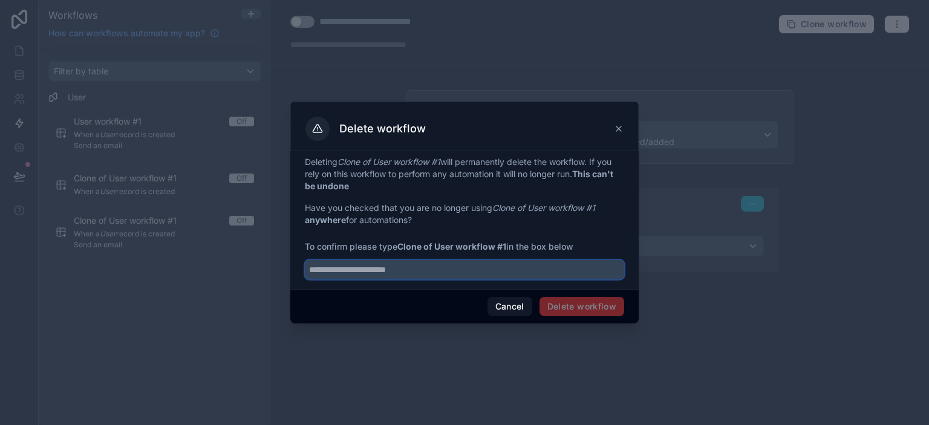
click at [409, 275] on input "text" at bounding box center [464, 269] width 319 height 19
paste input "**********"
type input "**********"
click at [582, 305] on button "Delete workflow" at bounding box center [581, 306] width 85 height 19
click at [571, 311] on button "Delete workflow" at bounding box center [581, 306] width 85 height 19
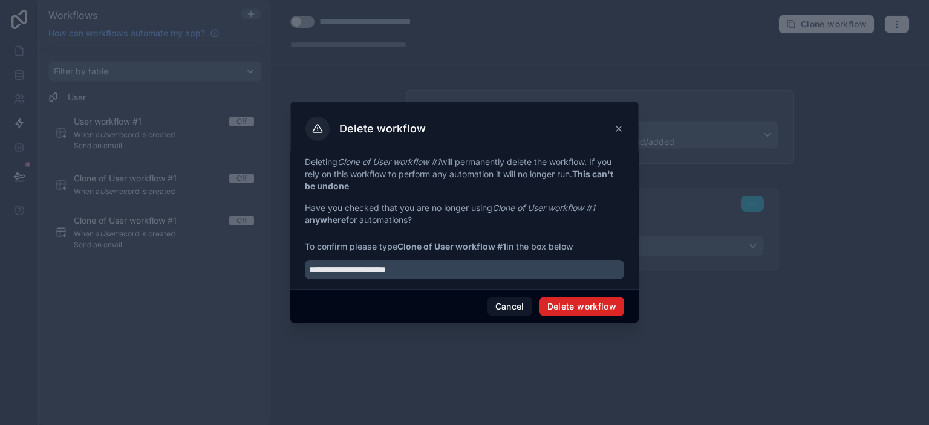
click at [549, 312] on button "Delete workflow" at bounding box center [581, 306] width 85 height 19
click at [547, 311] on button "Delete workflow" at bounding box center [581, 306] width 85 height 19
click at [620, 130] on div "Delete workflow" at bounding box center [464, 127] width 348 height 50
click at [617, 132] on icon at bounding box center [619, 129] width 10 height 10
